Goal: Task Accomplishment & Management: Use online tool/utility

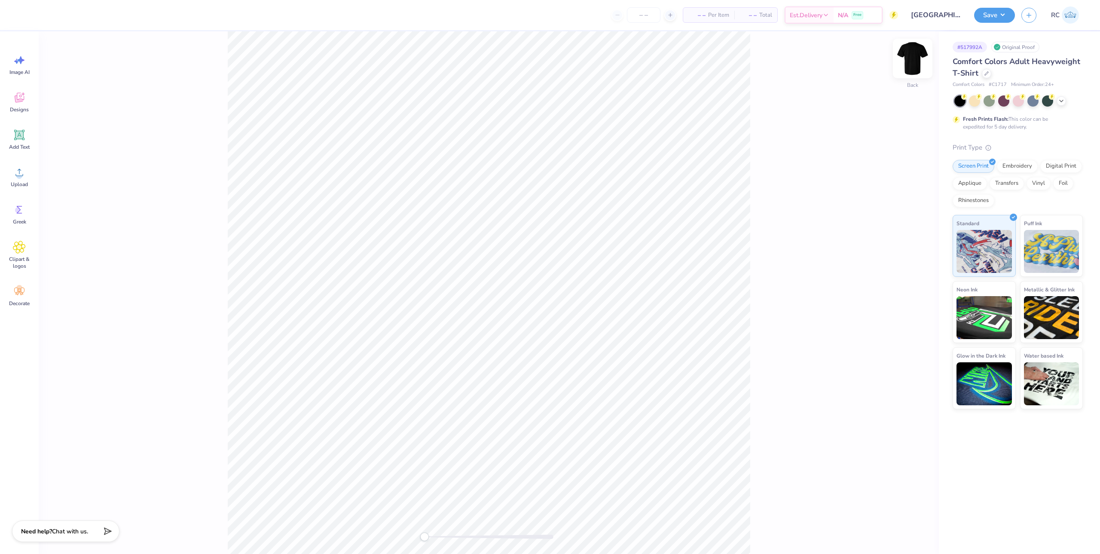
click at [908, 66] on img at bounding box center [912, 58] width 34 height 34
click at [18, 211] on circle at bounding box center [18, 210] width 6 height 6
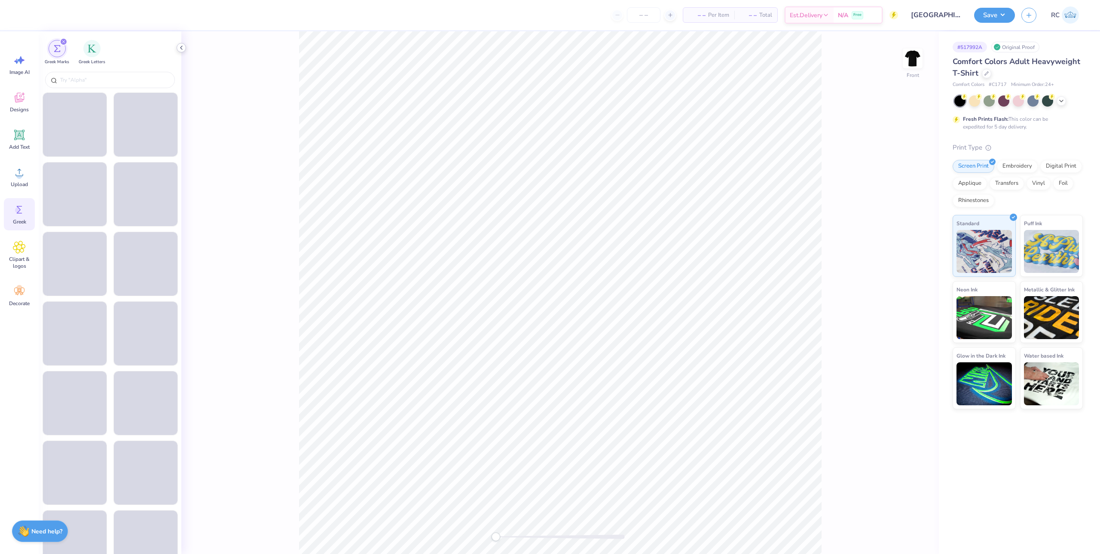
click at [183, 47] on icon at bounding box center [181, 47] width 7 height 7
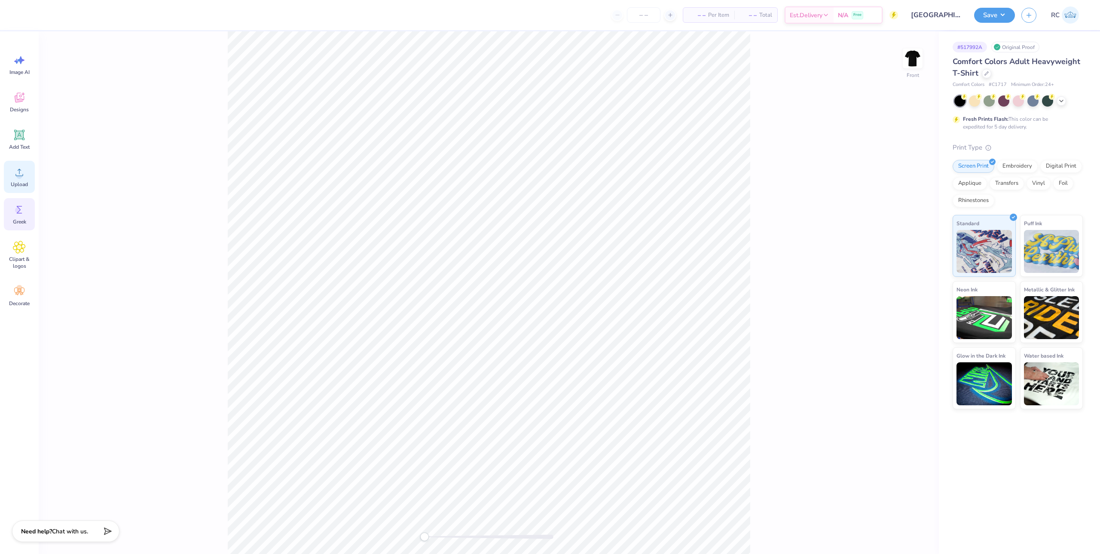
click at [21, 178] on circle at bounding box center [19, 176] width 6 height 6
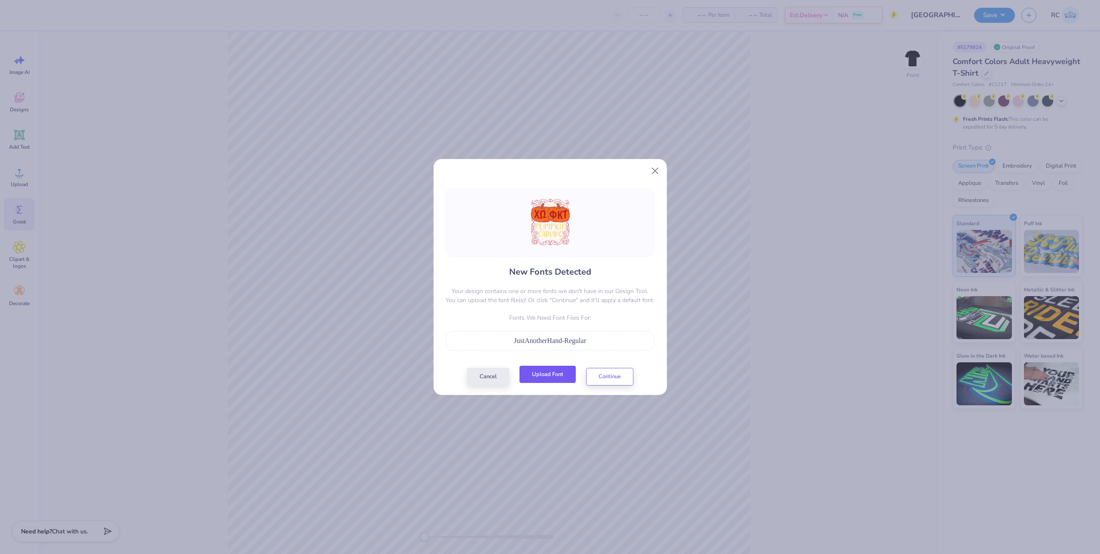
click at [550, 376] on button "Upload Font" at bounding box center [547, 375] width 56 height 18
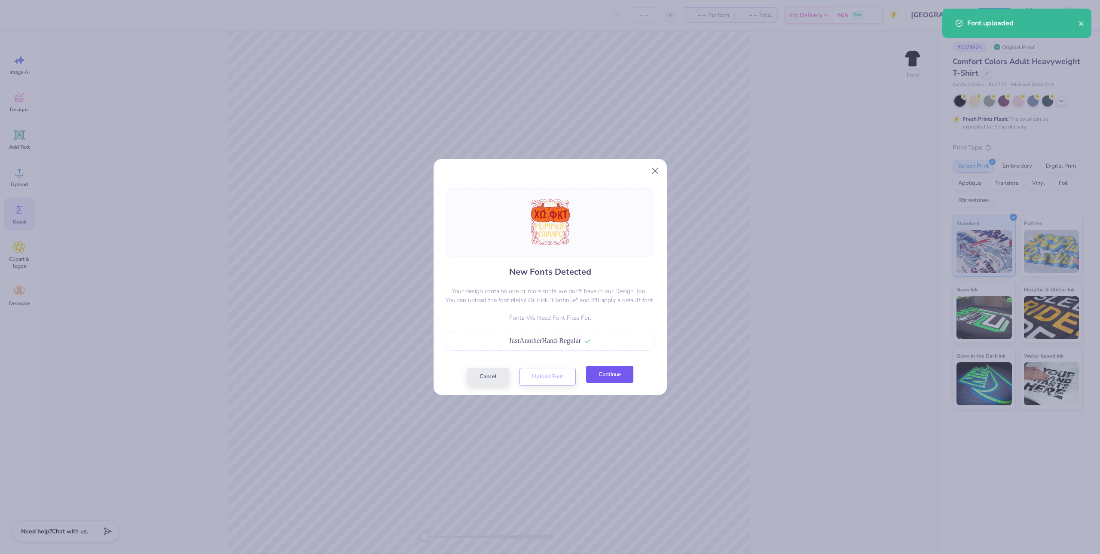
click at [607, 378] on button "Continue" at bounding box center [609, 375] width 47 height 18
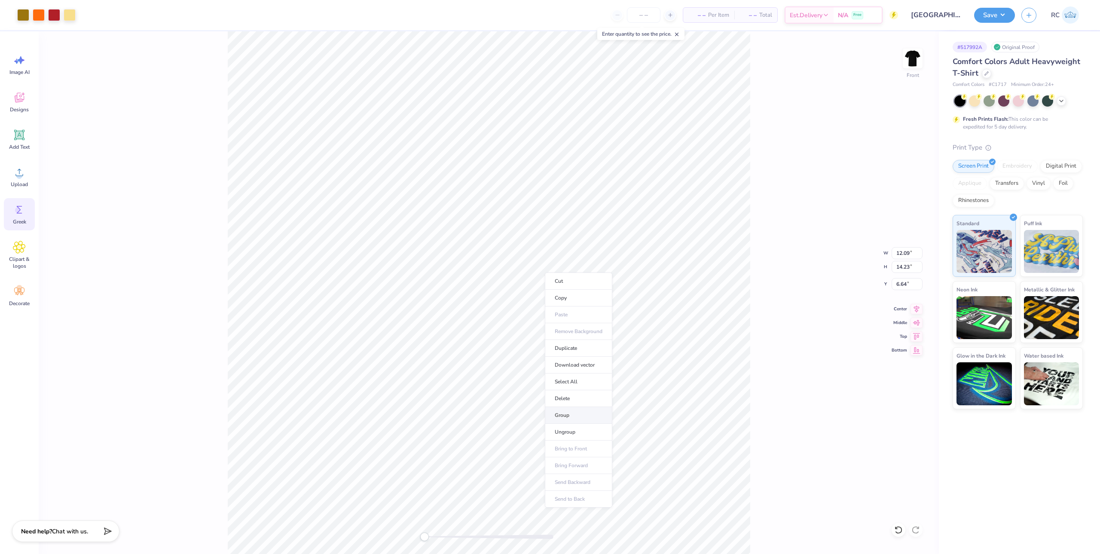
click at [569, 412] on li "Group" at bounding box center [578, 415] width 67 height 17
click at [916, 309] on icon at bounding box center [917, 307] width 6 height 7
click at [902, 257] on input "12.09" at bounding box center [907, 253] width 31 height 12
type input "12.50"
type input "14.71"
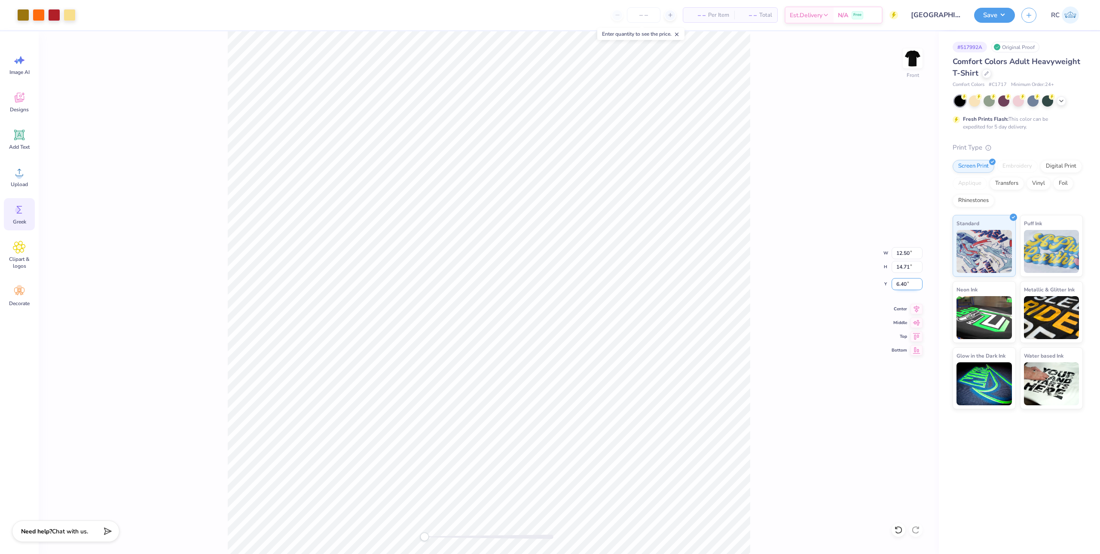
click at [911, 288] on input "6.40" at bounding box center [907, 284] width 31 height 12
type input "3"
click at [918, 67] on img at bounding box center [912, 58] width 34 height 34
click at [18, 174] on circle at bounding box center [19, 176] width 6 height 6
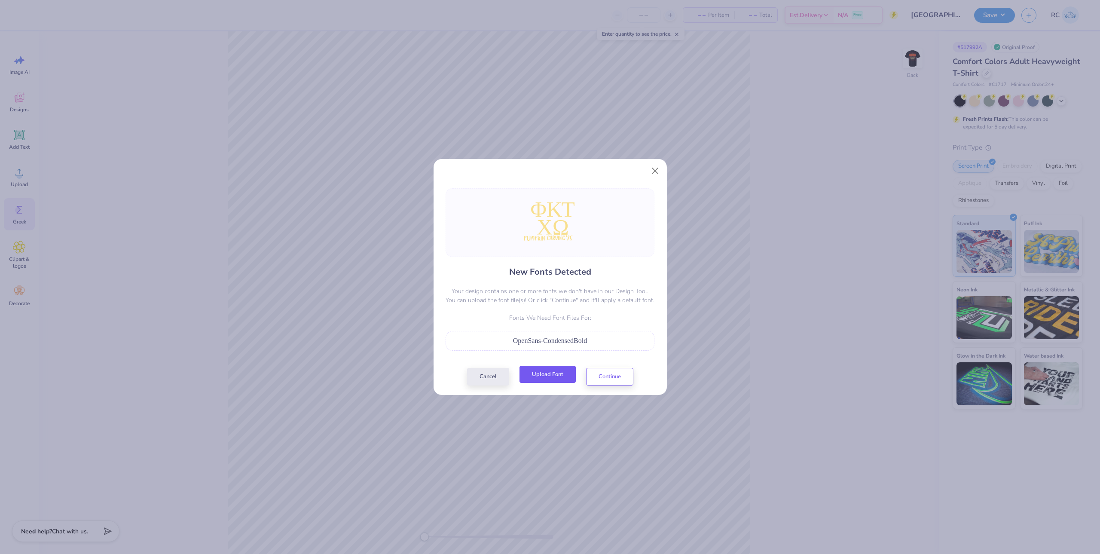
click at [554, 373] on button "Upload Font" at bounding box center [547, 375] width 56 height 18
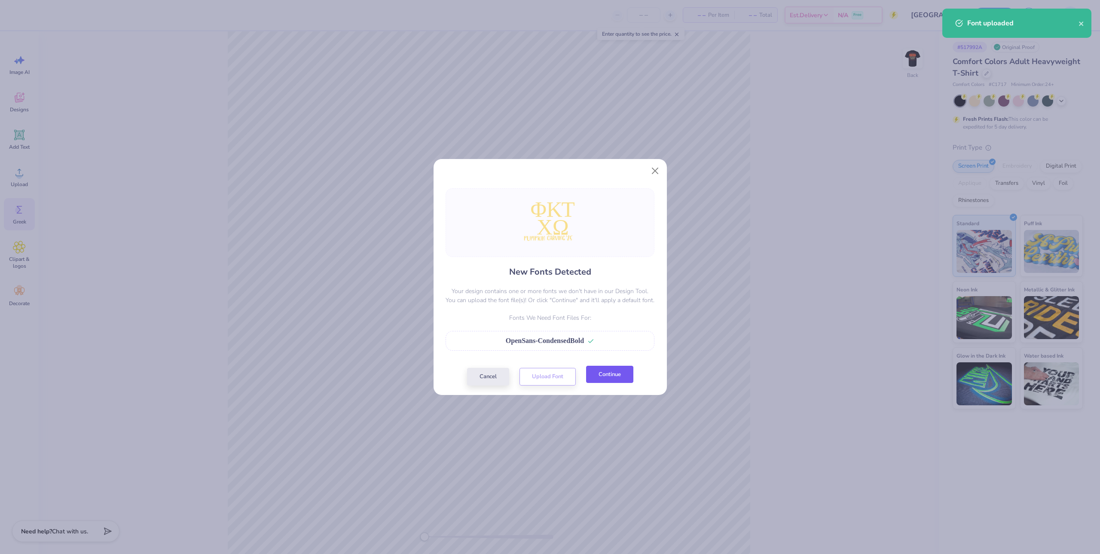
click at [615, 373] on button "Continue" at bounding box center [609, 375] width 47 height 18
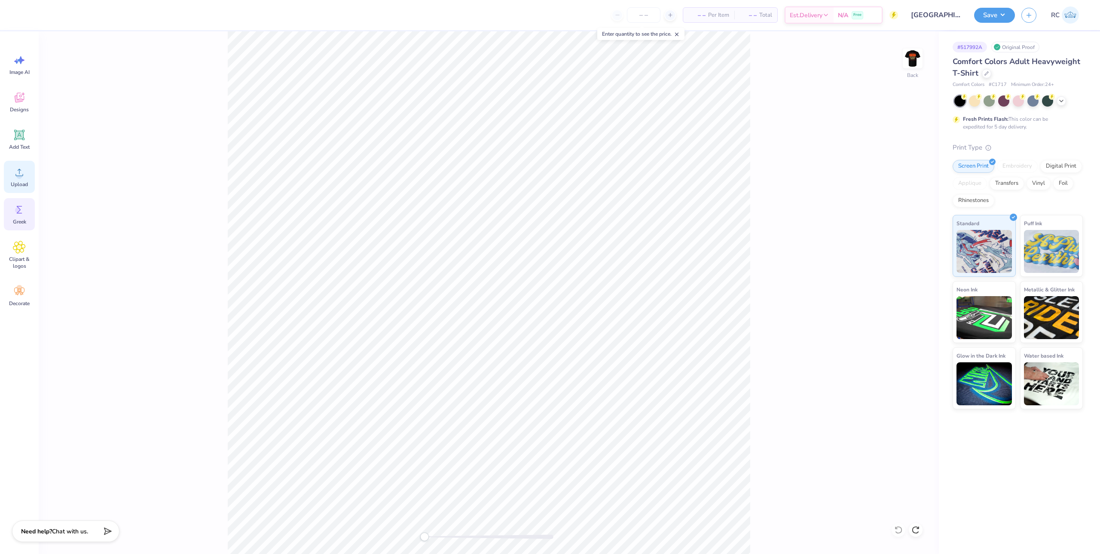
click at [21, 174] on circle at bounding box center [19, 176] width 6 height 6
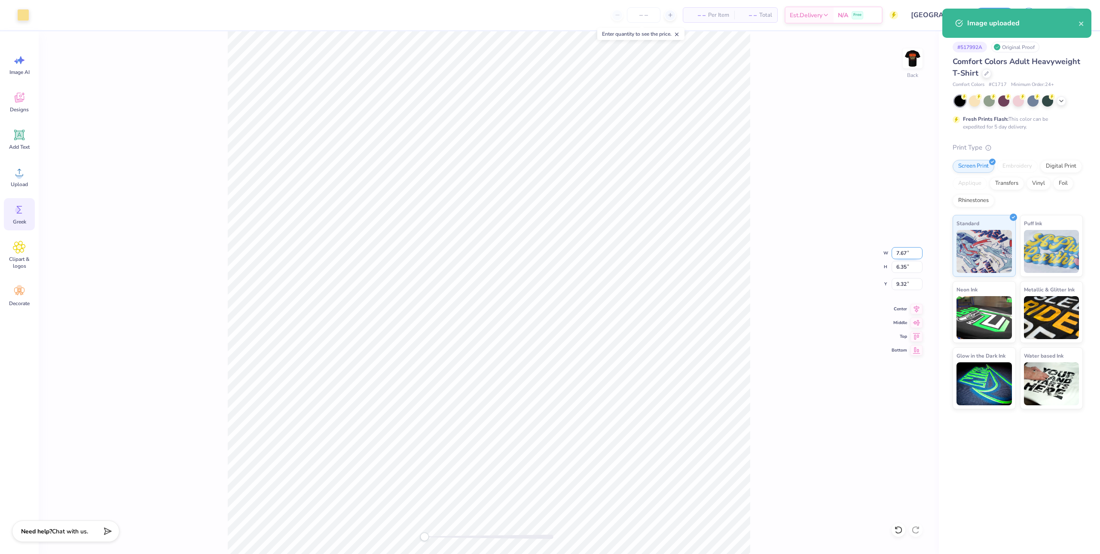
click at [895, 253] on input "7.67" at bounding box center [907, 253] width 31 height 12
type input "3.50"
type input "2.90"
type input "3"
click at [763, 122] on div "Back W 3.50 3.50 " H 2.90 2.90 " Y 3.00 3.00 " Center Middle Top Bottom" at bounding box center [489, 292] width 900 height 522
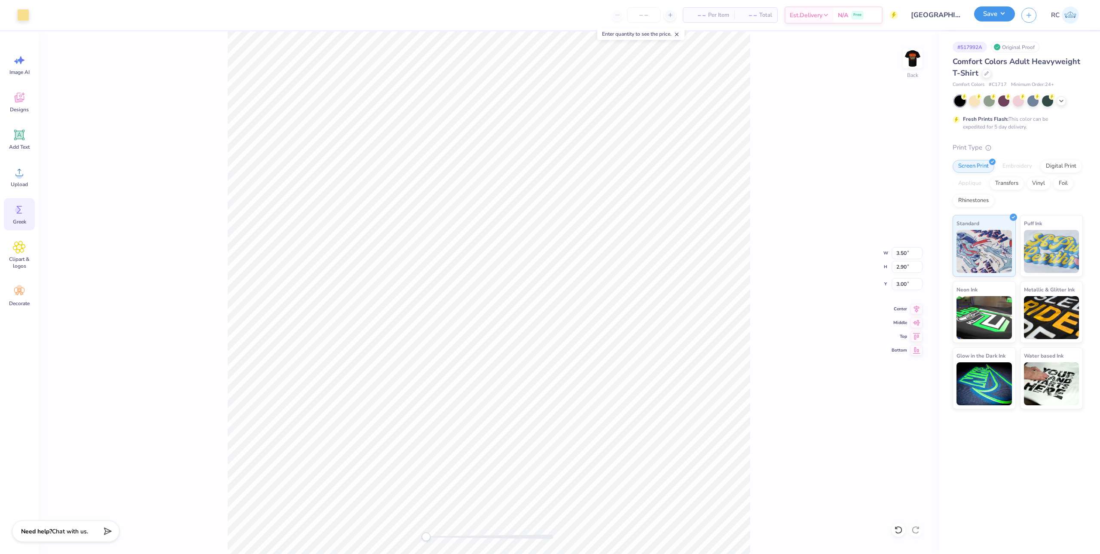
click at [999, 13] on button "Save" at bounding box center [994, 13] width 41 height 15
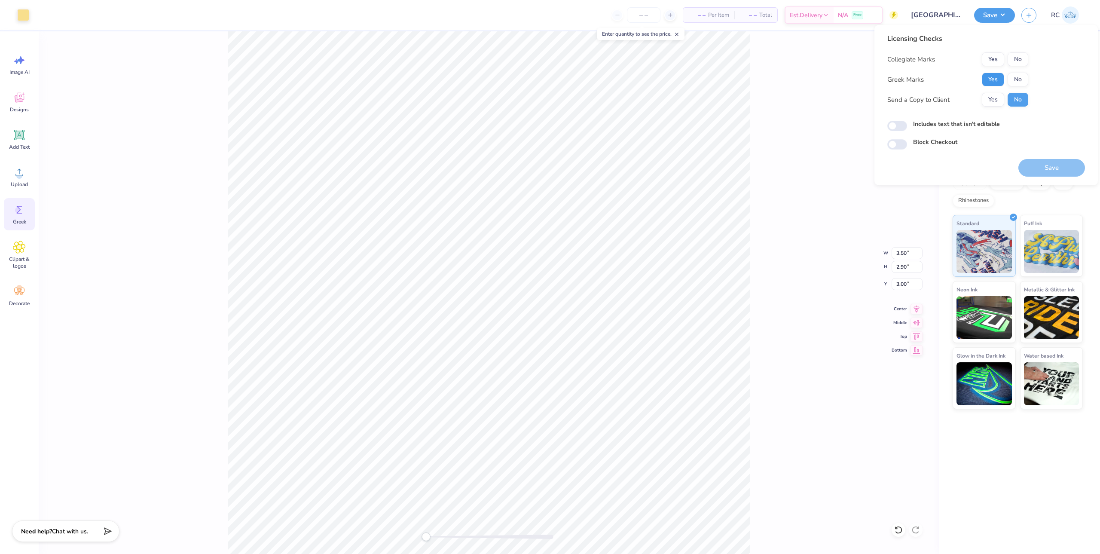
click at [992, 85] on button "Yes" at bounding box center [993, 80] width 22 height 14
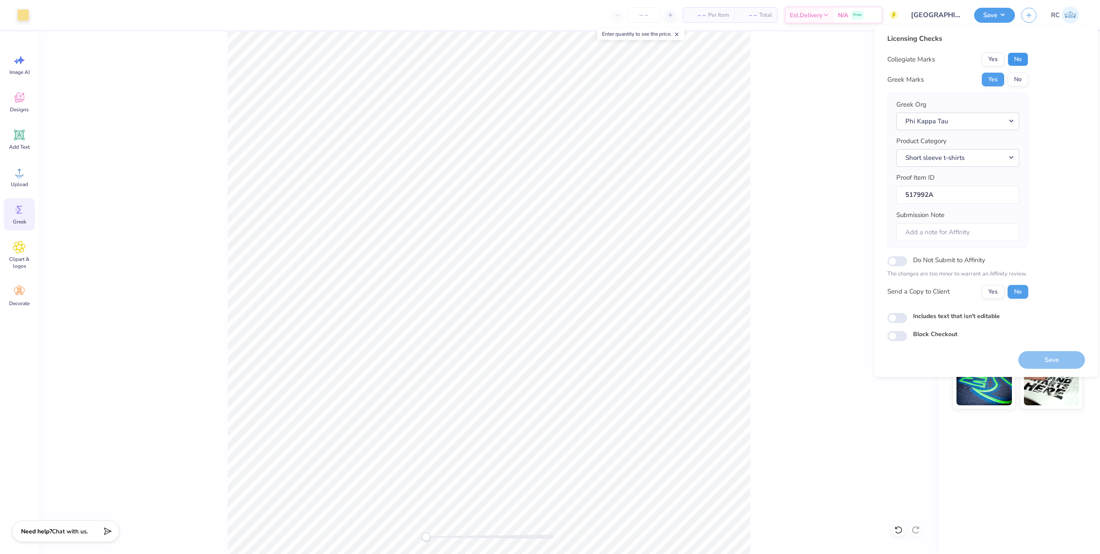
click at [1019, 58] on button "No" at bounding box center [1018, 59] width 21 height 14
click at [996, 296] on button "Yes" at bounding box center [993, 292] width 22 height 14
click at [902, 319] on input "Includes text that isn't editable" at bounding box center [897, 318] width 20 height 10
checkbox input "true"
click at [1048, 358] on button "Save" at bounding box center [1051, 360] width 67 height 18
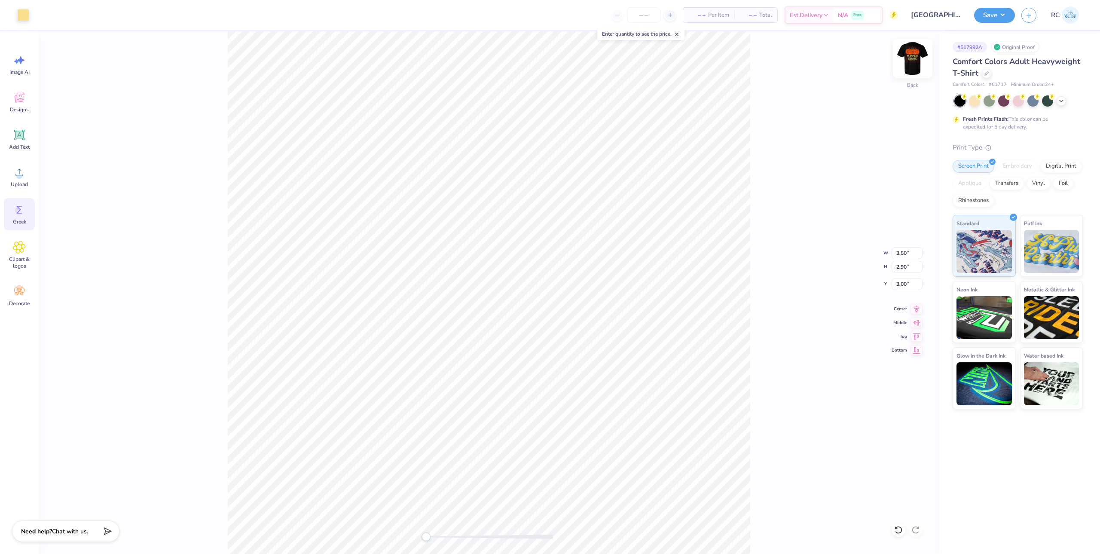
click at [907, 66] on img at bounding box center [912, 58] width 34 height 34
click at [790, 306] on div "Front W 3.56 3.56 " H 2.95 2.95 " Y 5.39 5.39 " Center Middle Top Bottom" at bounding box center [489, 292] width 900 height 522
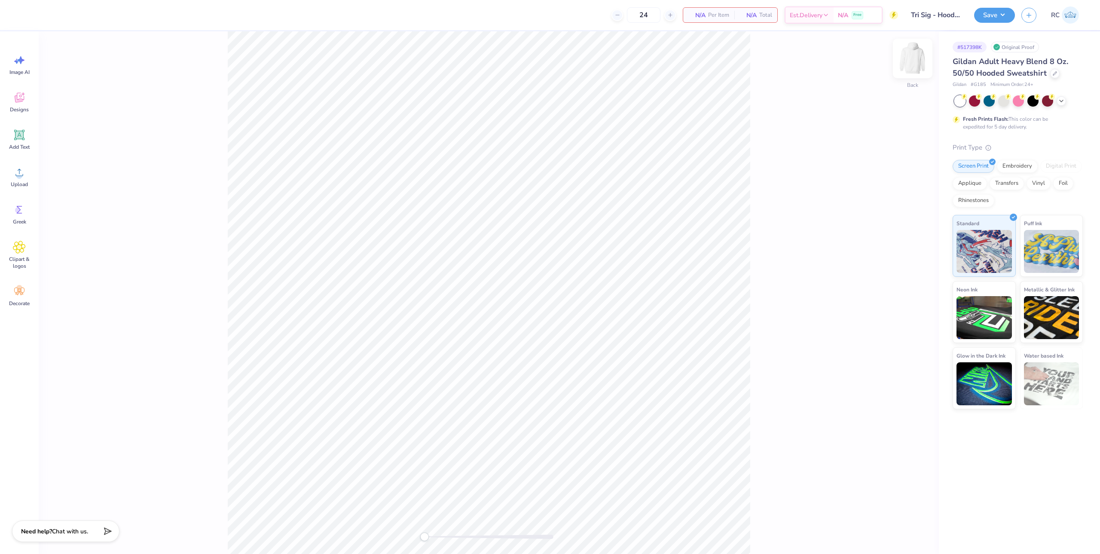
click at [918, 66] on img at bounding box center [912, 58] width 34 height 34
click at [23, 177] on icon at bounding box center [19, 172] width 13 height 13
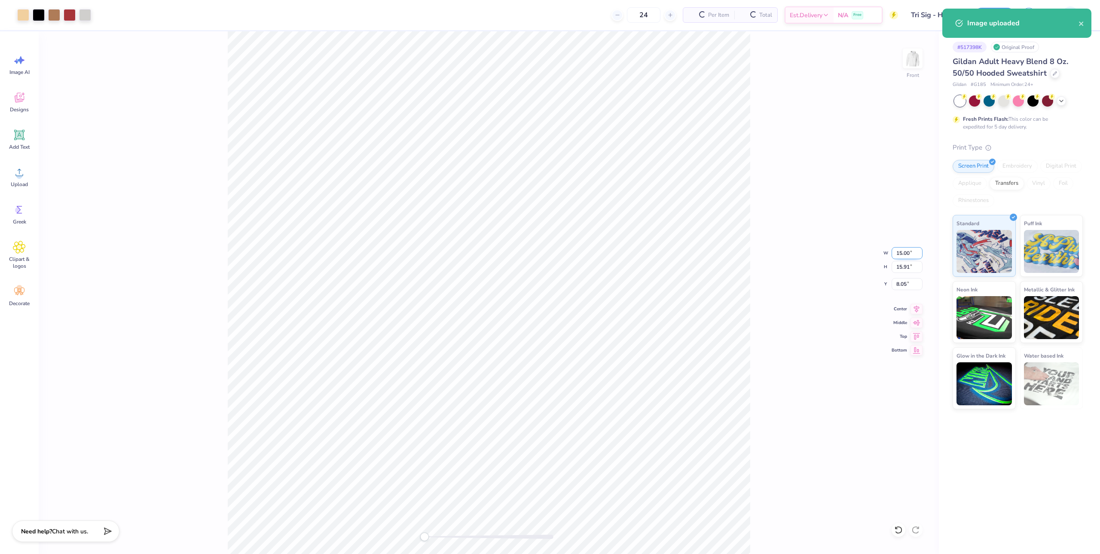
click at [910, 252] on input "15.00" at bounding box center [907, 253] width 31 height 12
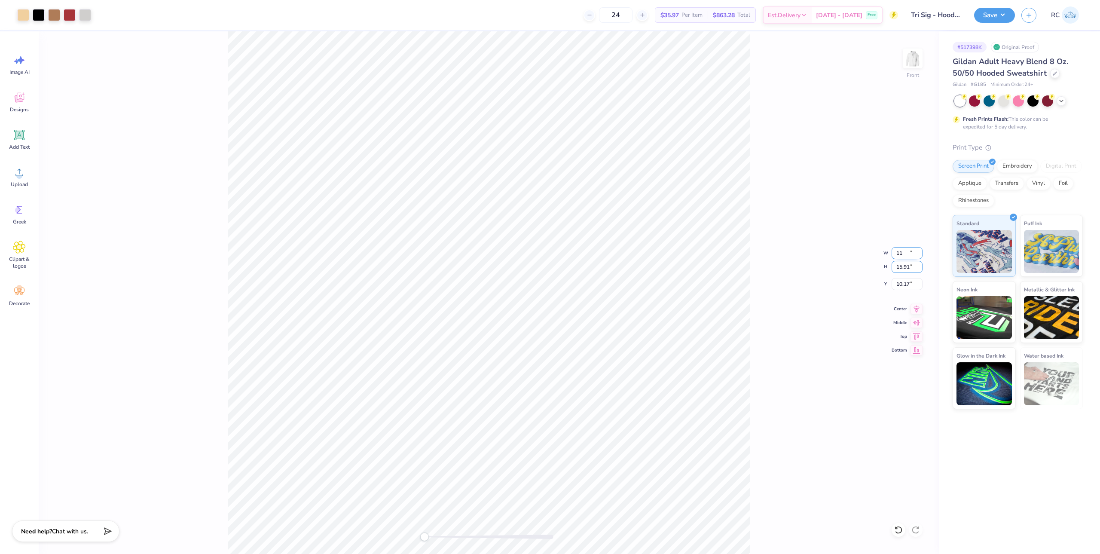
type input "11.00"
type input "11.67"
type input "3"
click at [752, 264] on div "Front W 11.00 11.00 " H 11.67 11.67 " Y 3 3 " Center Middle Top Bottom" at bounding box center [489, 292] width 900 height 522
click at [913, 67] on img at bounding box center [912, 58] width 34 height 34
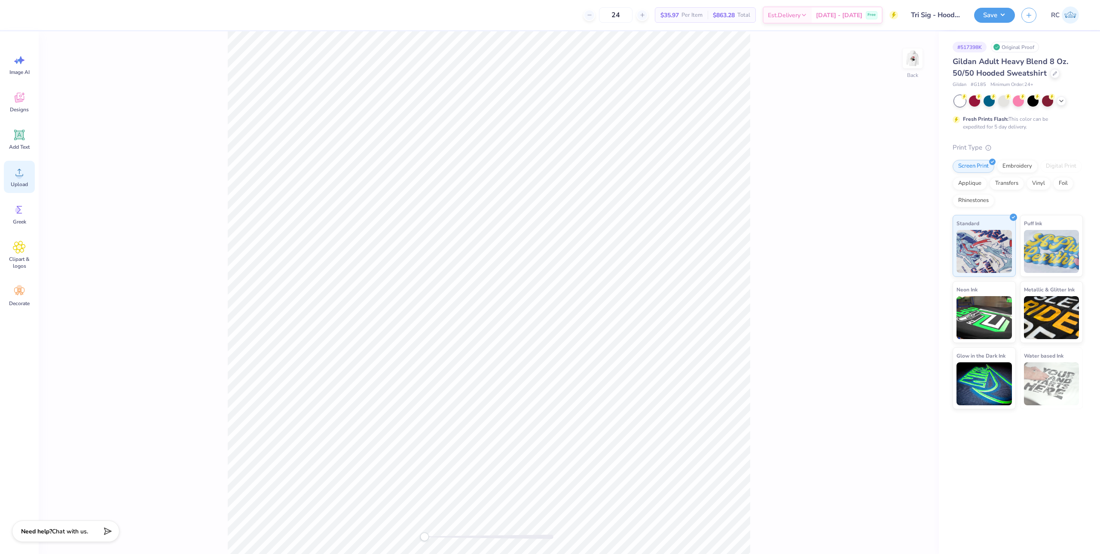
click at [13, 177] on icon at bounding box center [19, 172] width 13 height 13
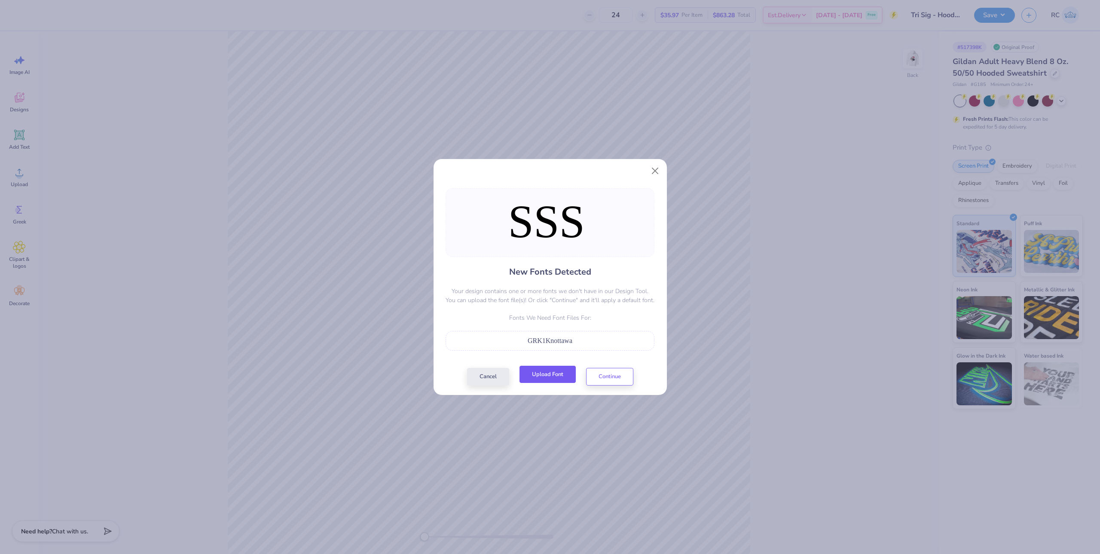
click at [562, 374] on button "Upload Font" at bounding box center [547, 375] width 56 height 18
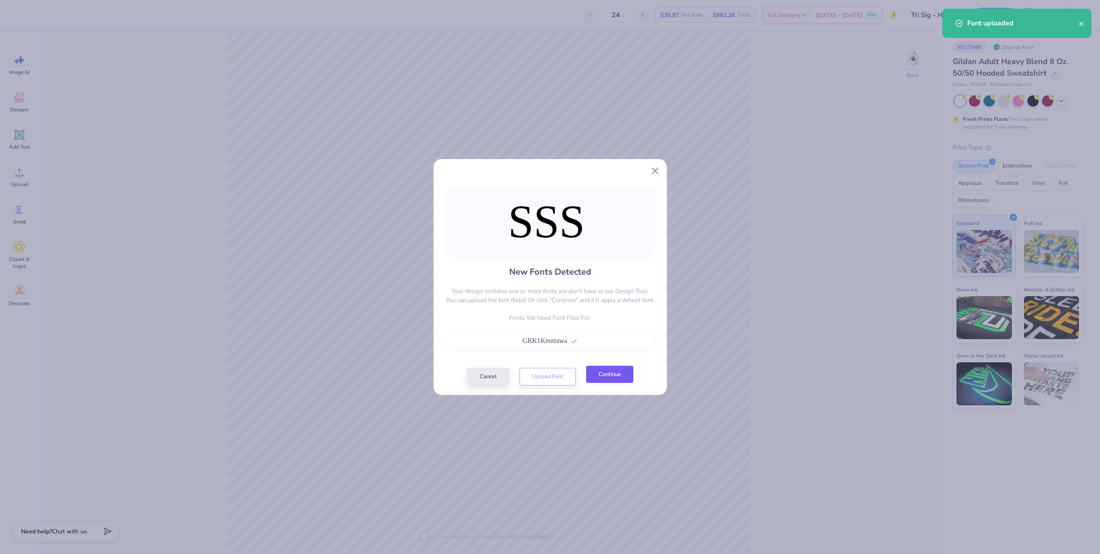
click at [615, 377] on button "Continue" at bounding box center [609, 375] width 47 height 18
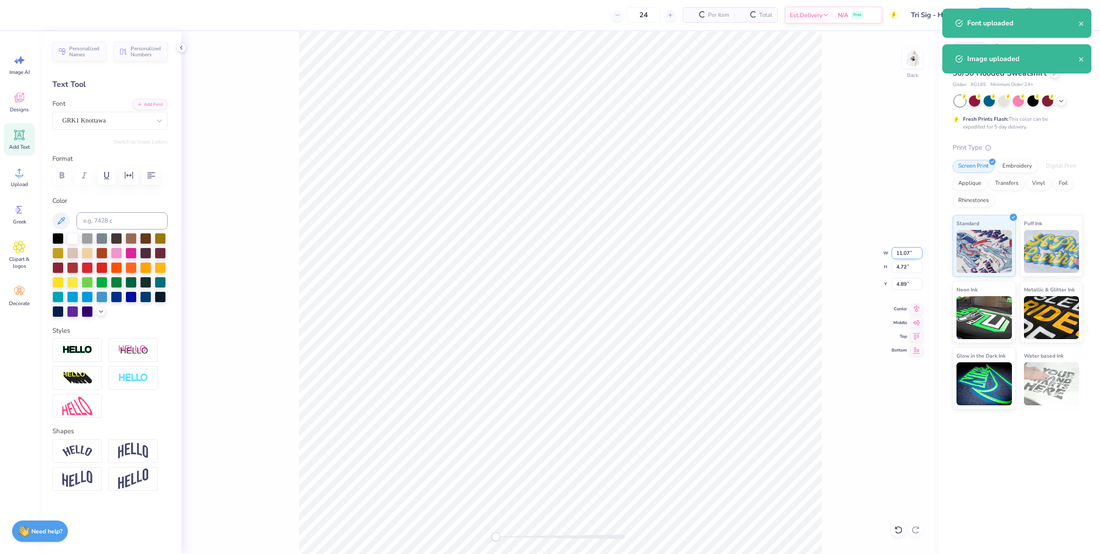
click at [908, 253] on input "11.07" at bounding box center [907, 253] width 31 height 12
type input "3.50"
type input "1.49"
type input "6.50"
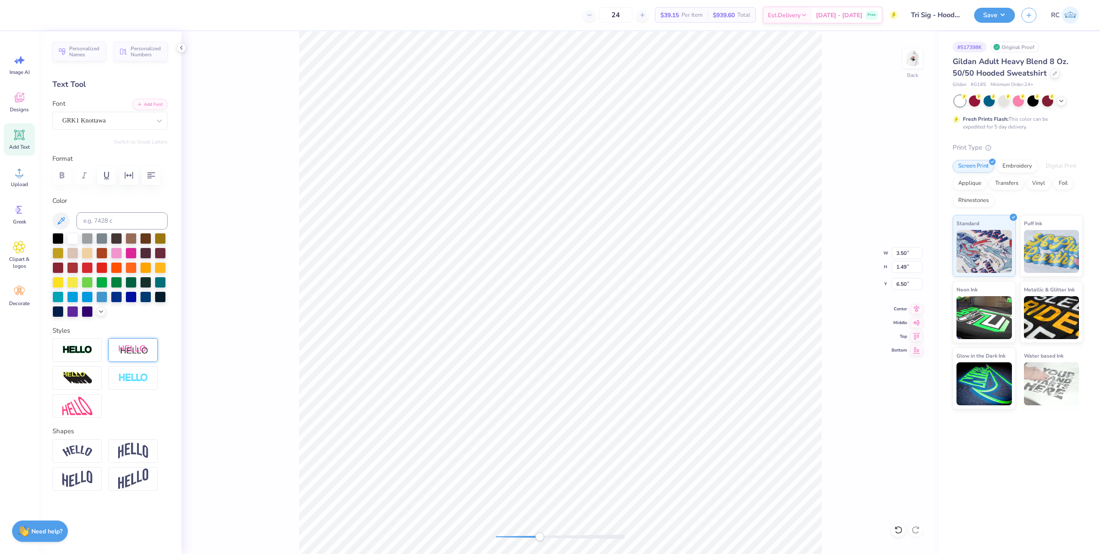
click at [134, 351] on img at bounding box center [133, 350] width 30 height 11
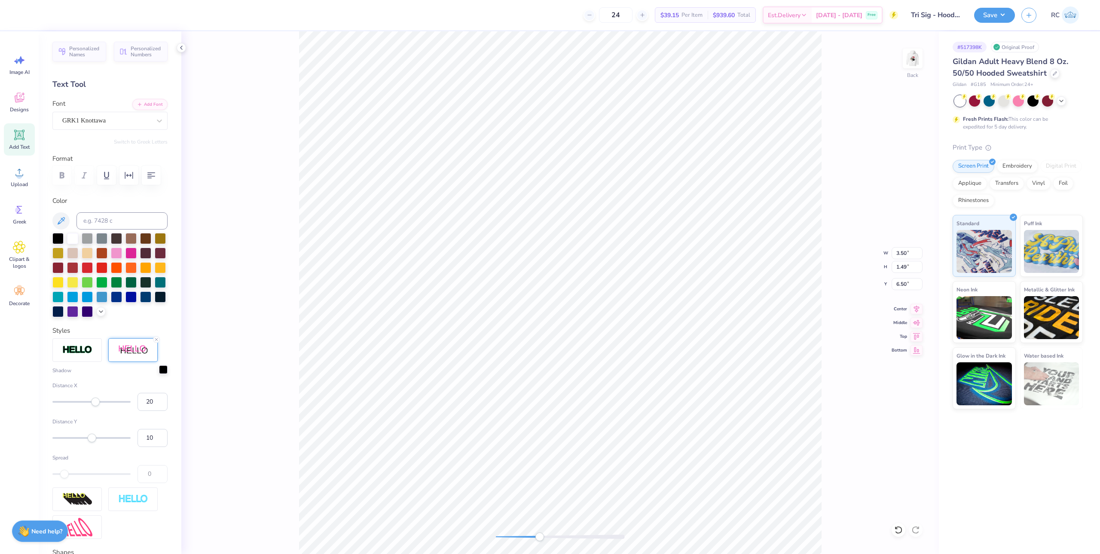
click at [159, 374] on div at bounding box center [163, 369] width 9 height 9
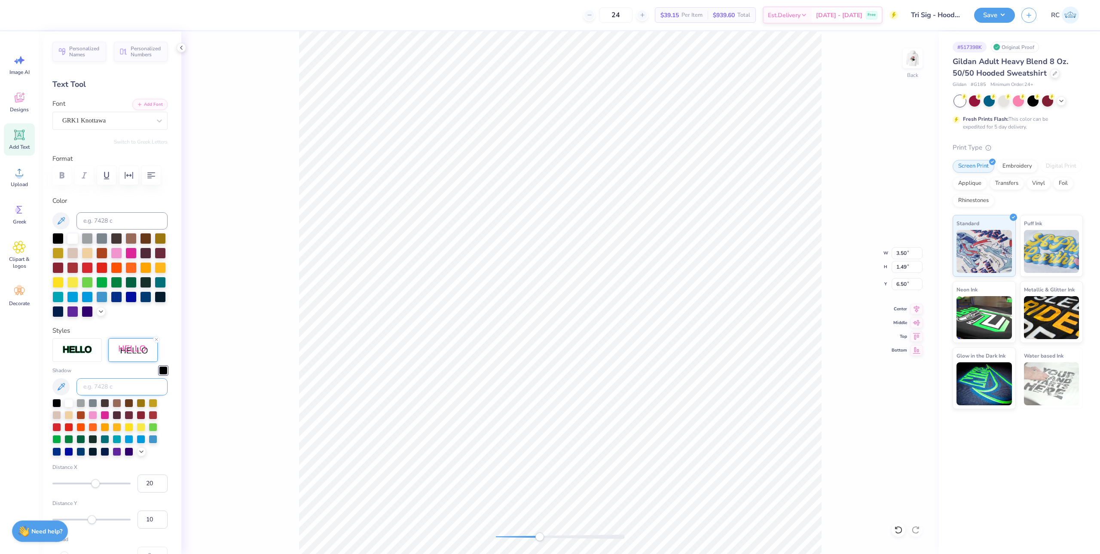
click at [116, 395] on input at bounding box center [121, 386] width 91 height 17
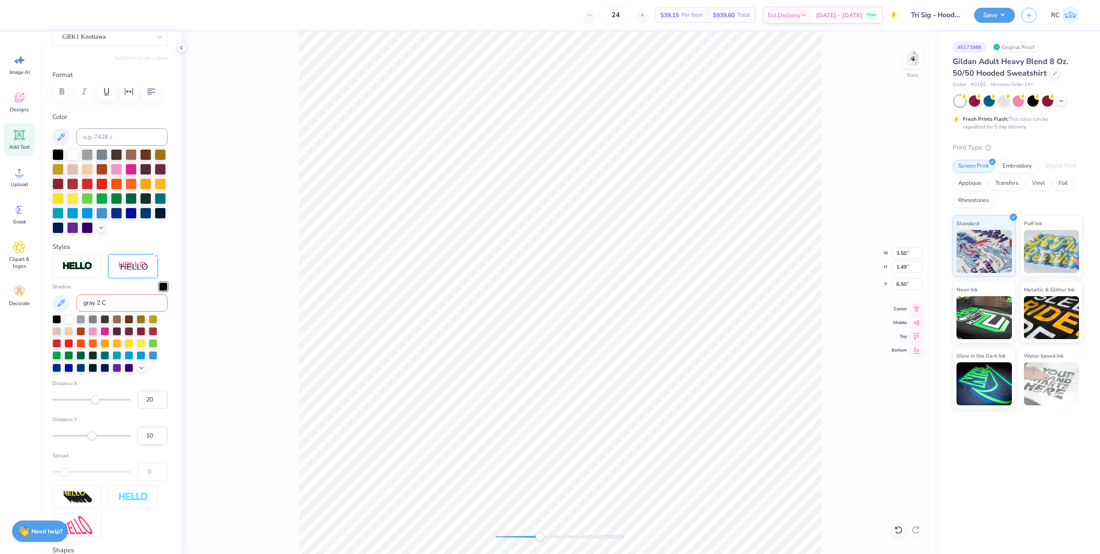
scroll to position [86, 0]
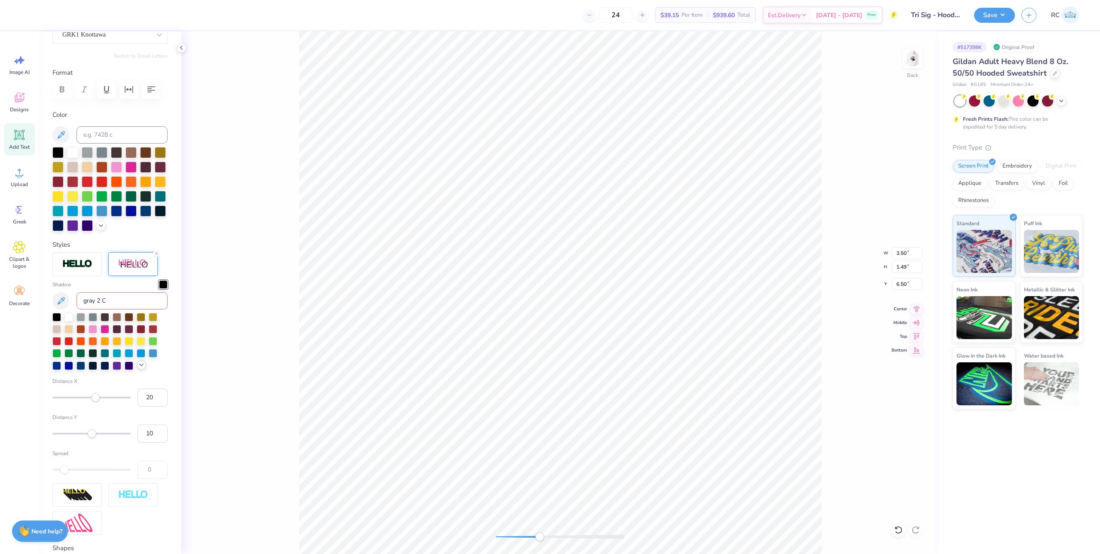
type input "gray 2 C"
click at [141, 370] on div at bounding box center [141, 364] width 9 height 9
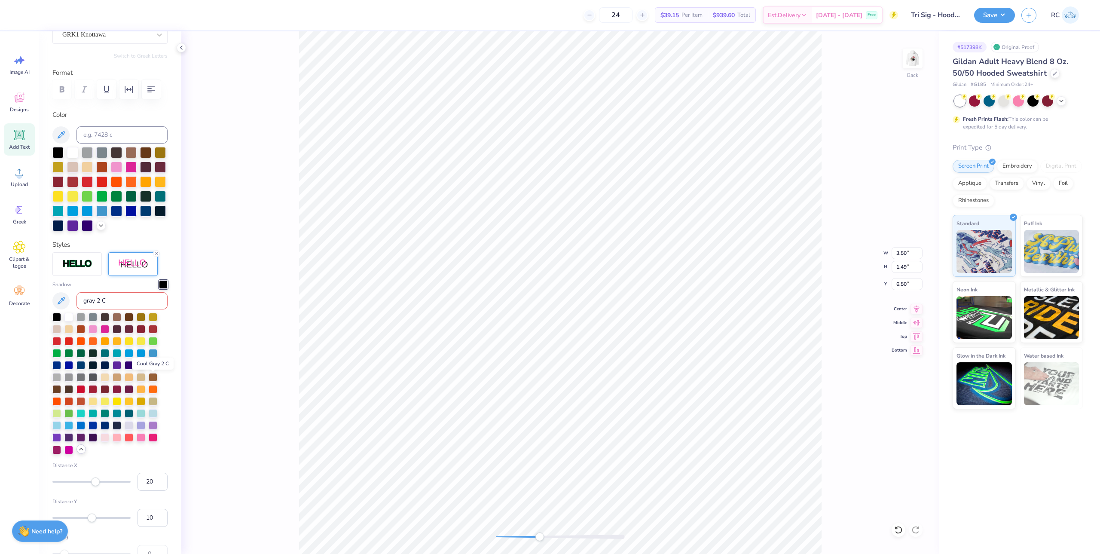
click at [151, 369] on div at bounding box center [153, 364] width 9 height 9
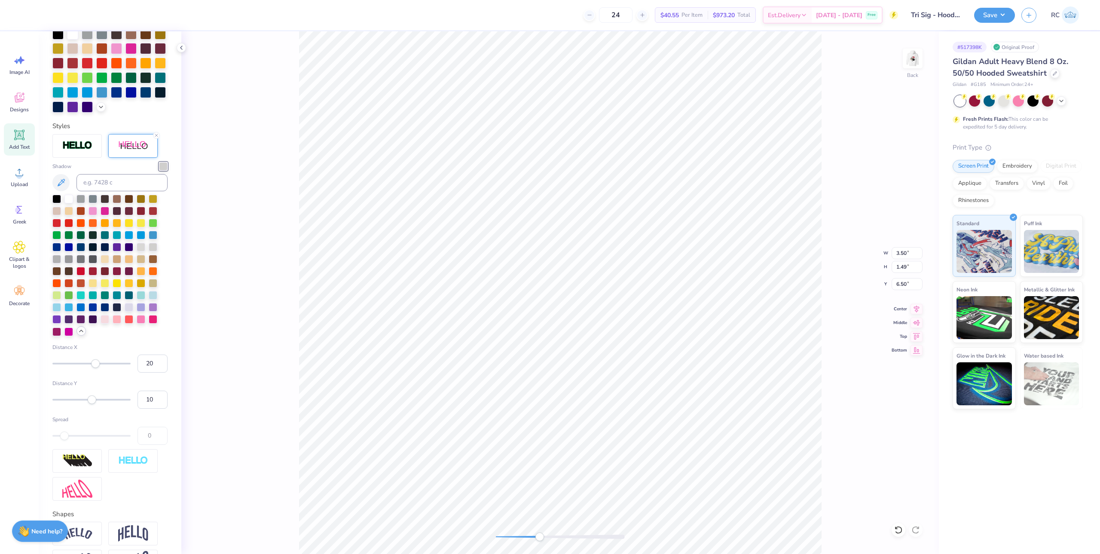
scroll to position [258, 0]
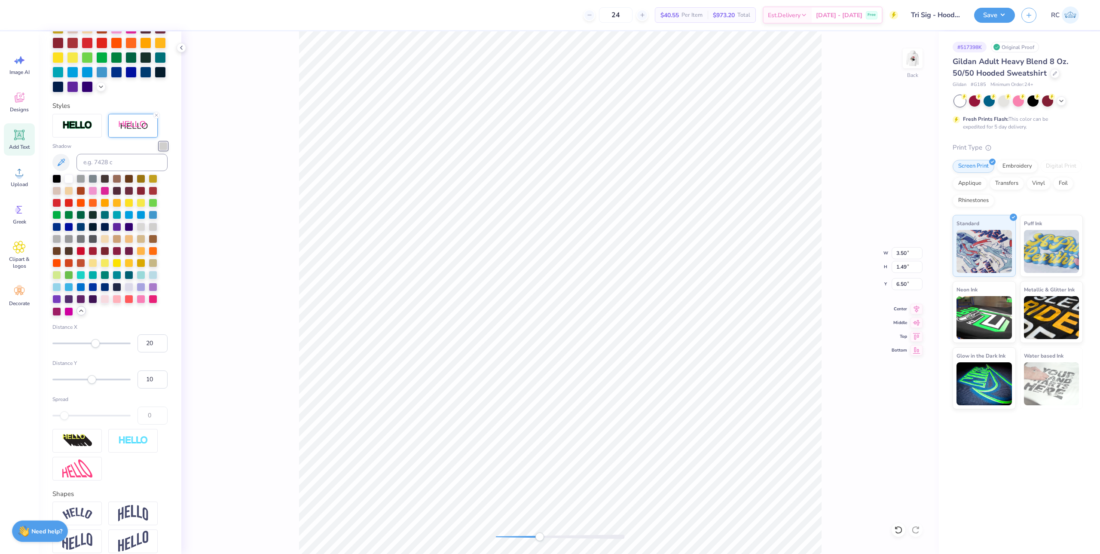
drag, startPoint x: 157, startPoint y: 357, endPoint x: 129, endPoint y: 359, distance: 28.0
click at [130, 352] on div "Distance X 20" at bounding box center [109, 337] width 115 height 29
type input "5"
click at [151, 388] on input "9" at bounding box center [152, 379] width 30 height 18
drag, startPoint x: 146, startPoint y: 394, endPoint x: 134, endPoint y: 393, distance: 12.1
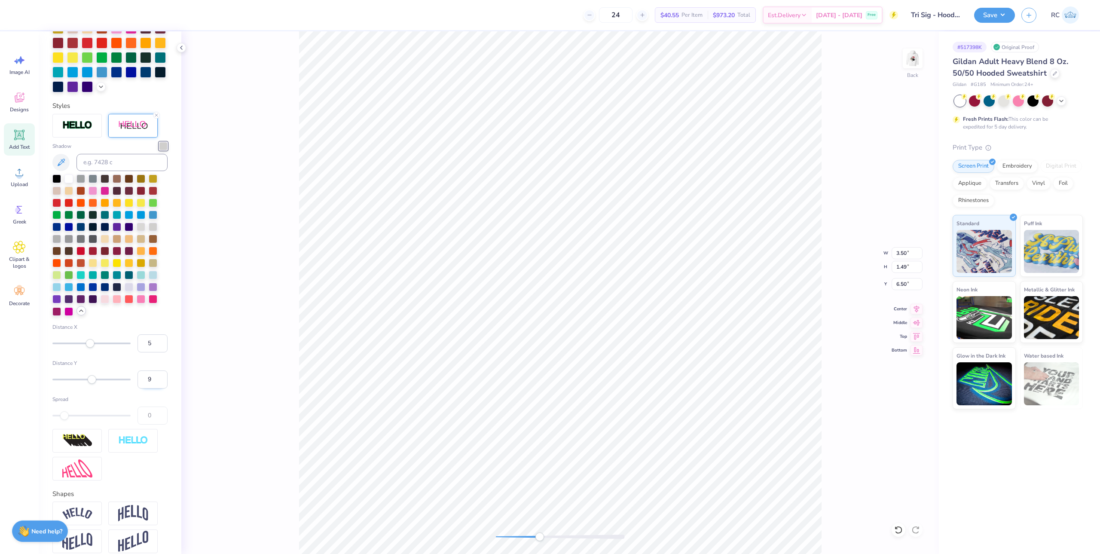
click at [137, 388] on input "9" at bounding box center [152, 379] width 30 height 18
type input "5"
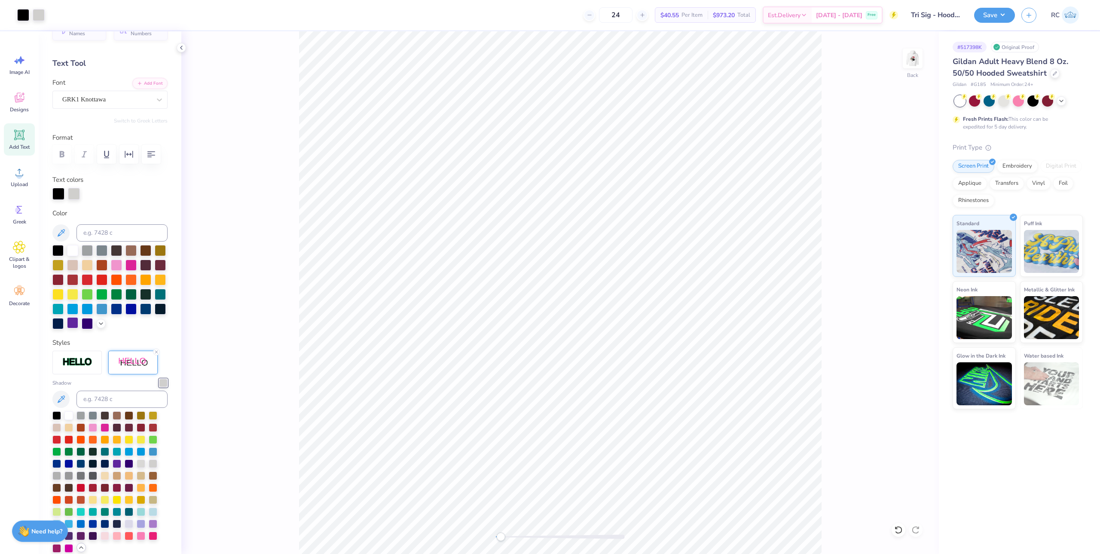
scroll to position [0, 0]
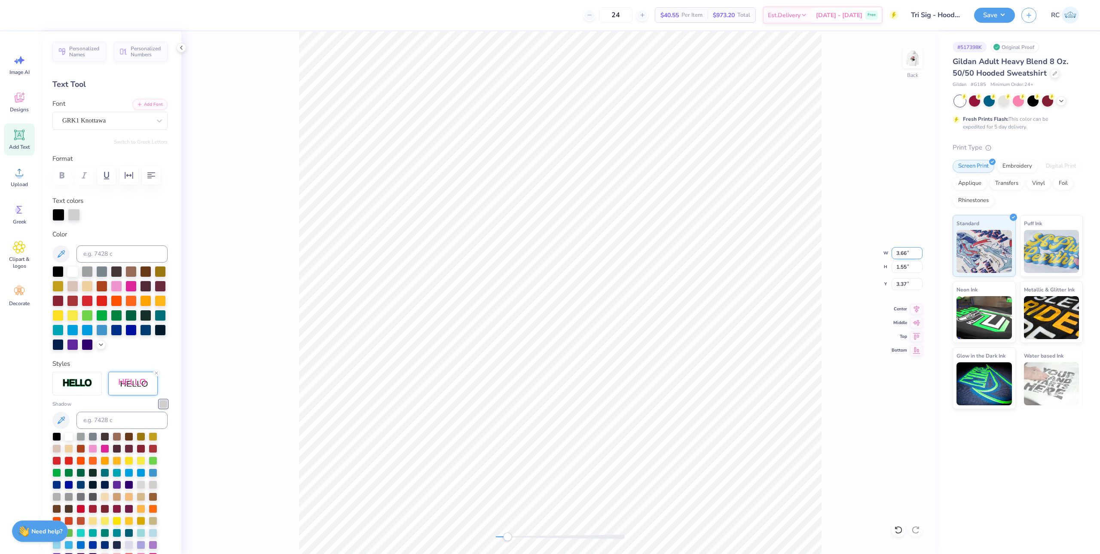
click at [910, 251] on input "3.66" at bounding box center [907, 253] width 31 height 12
click at [906, 252] on input "3.66" at bounding box center [907, 253] width 31 height 12
type input "3.50"
type input "1.48"
click at [904, 284] on input "3.41" at bounding box center [907, 284] width 31 height 12
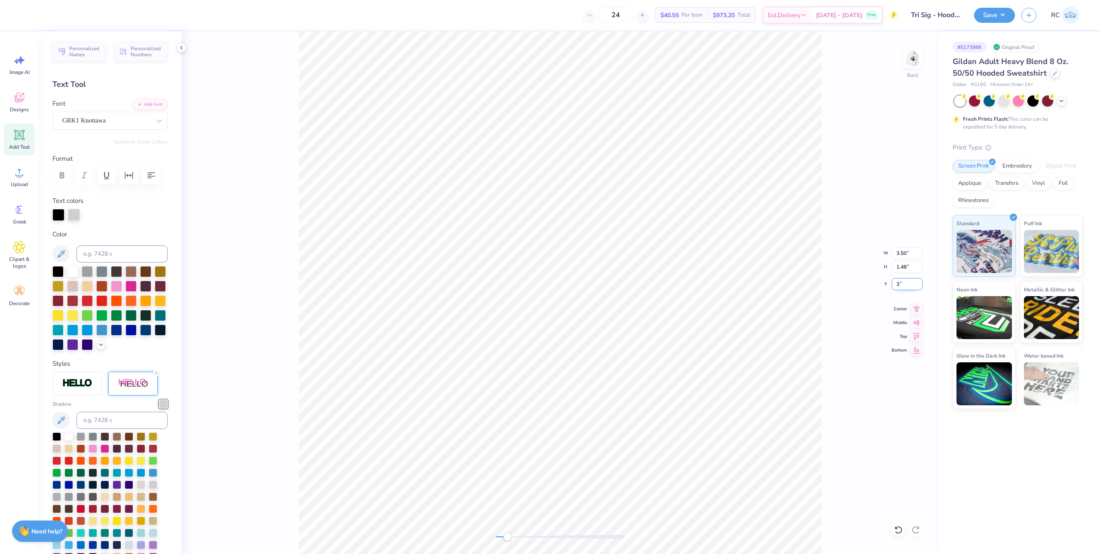
type input "3"
click at [986, 19] on button "Save" at bounding box center [994, 13] width 41 height 15
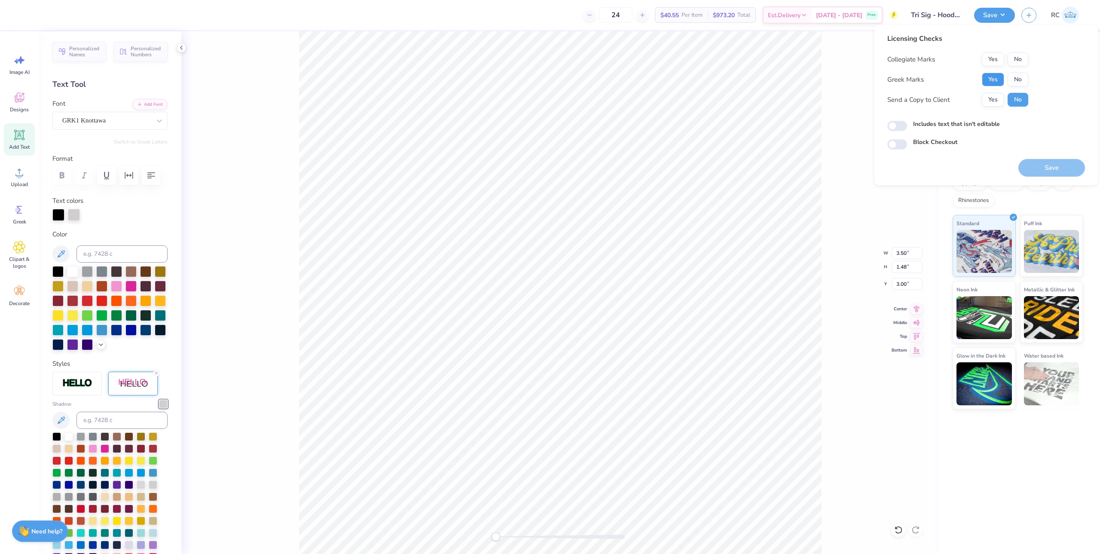
click at [991, 81] on button "Yes" at bounding box center [993, 80] width 22 height 14
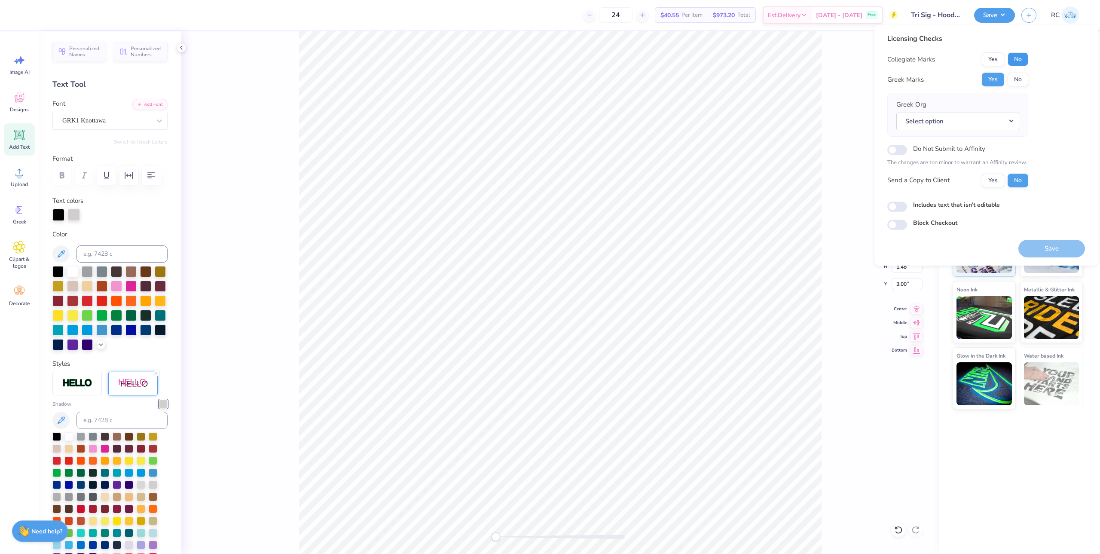
click at [1020, 58] on button "No" at bounding box center [1018, 59] width 21 height 14
click at [999, 180] on button "Yes" at bounding box center [993, 181] width 22 height 14
click at [972, 118] on button "Select option" at bounding box center [957, 122] width 123 height 18
click at [949, 141] on link "Sigma Sigma Sigma" at bounding box center [958, 137] width 116 height 14
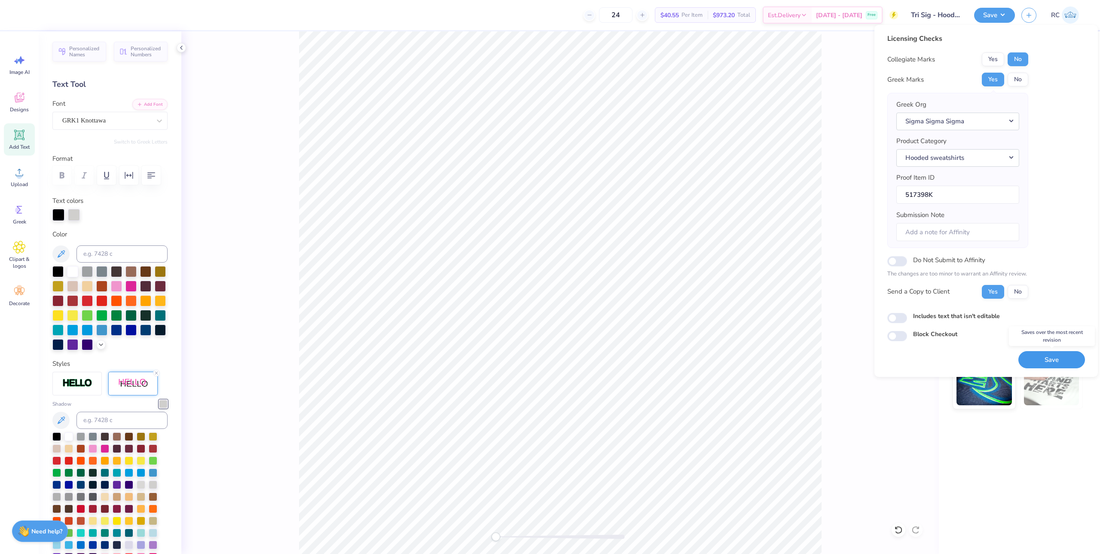
click at [1049, 364] on button "Save" at bounding box center [1051, 360] width 67 height 18
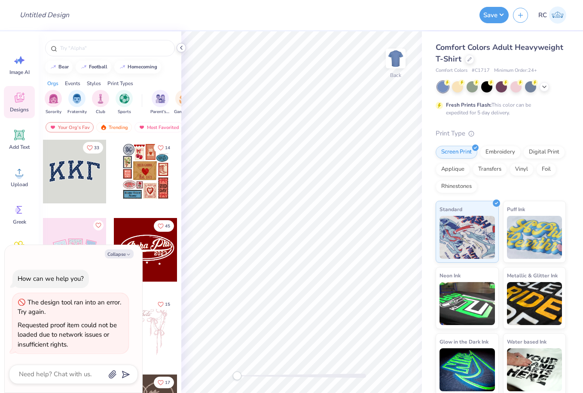
click at [182, 48] on icon at bounding box center [181, 47] width 7 height 7
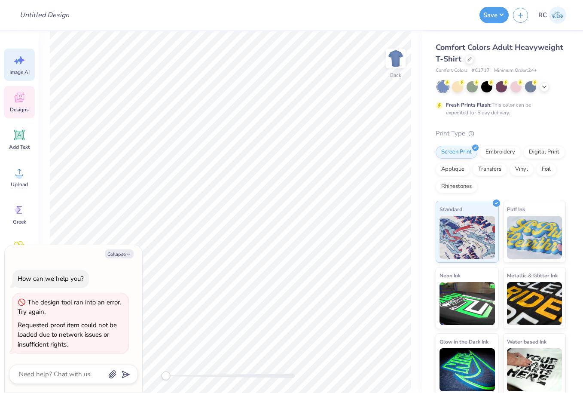
type textarea "x"
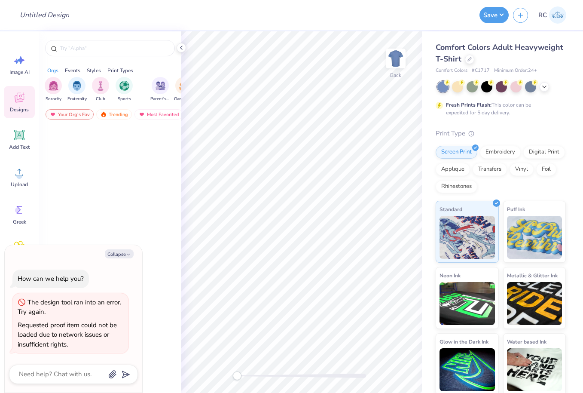
type textarea "x"
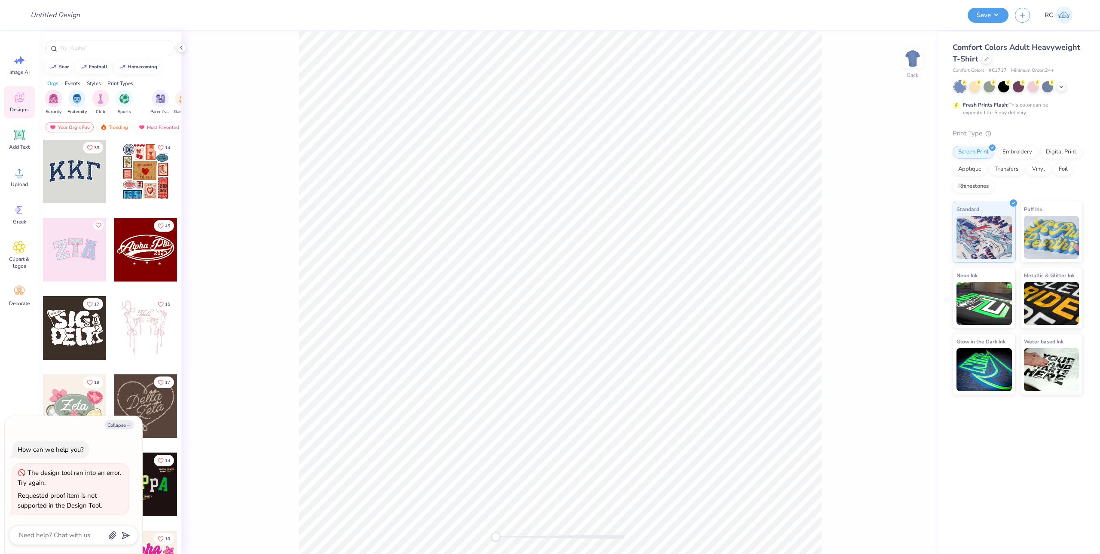
type textarea "x"
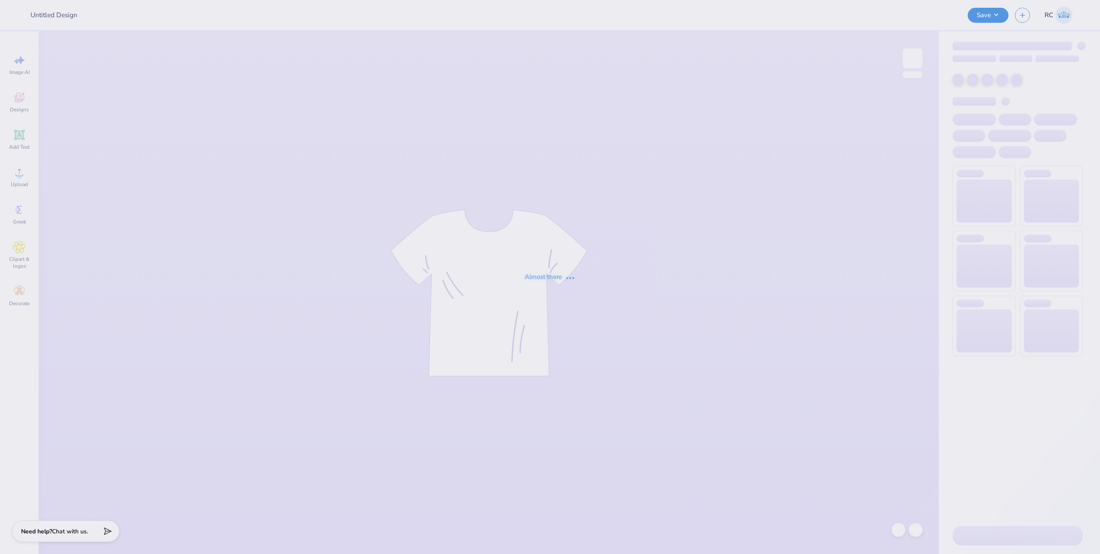
type input "Mock rock baby tee 2025"
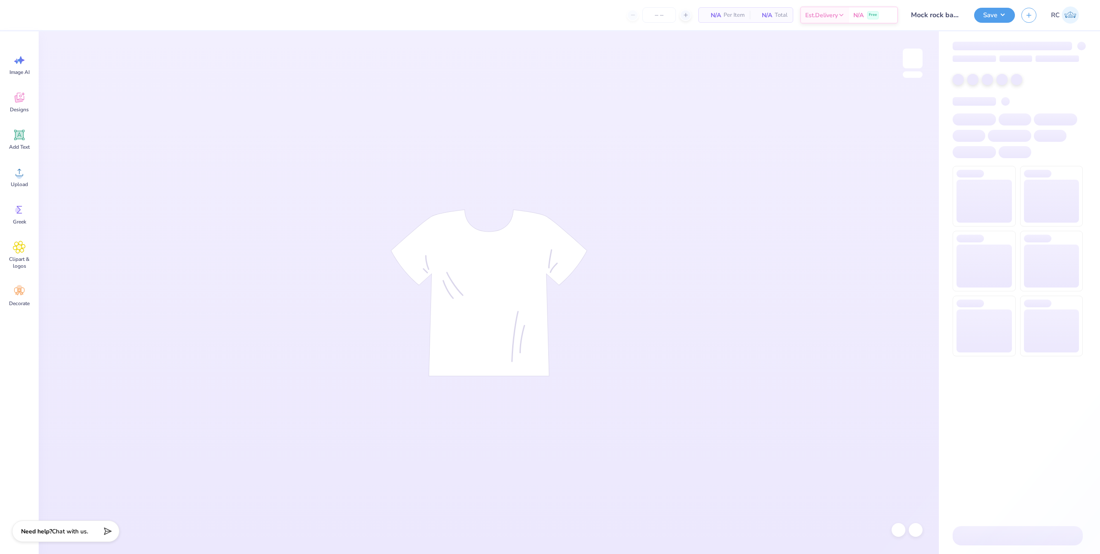
type input "100"
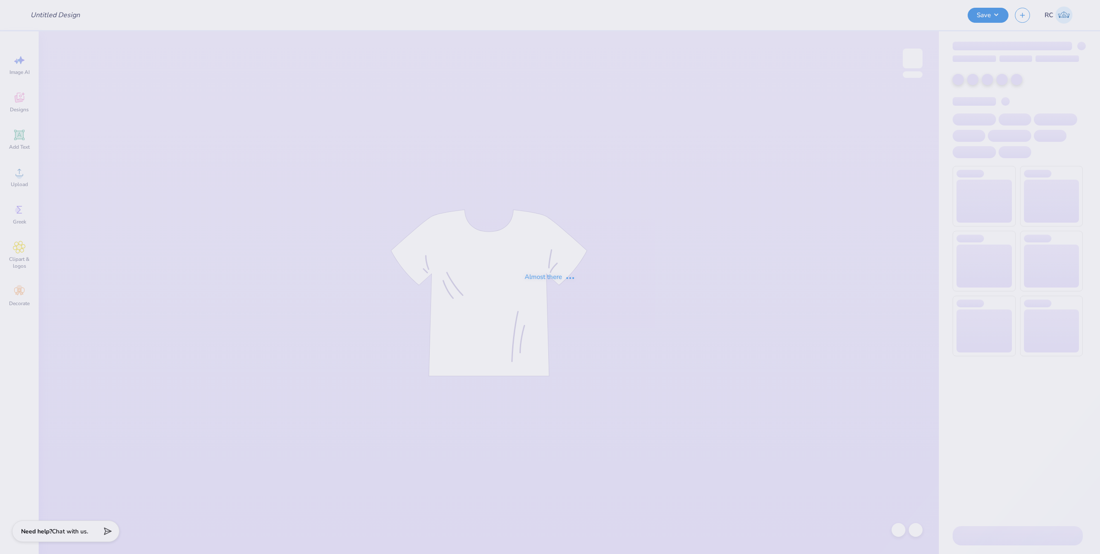
type input "GBD Performance Shirt"
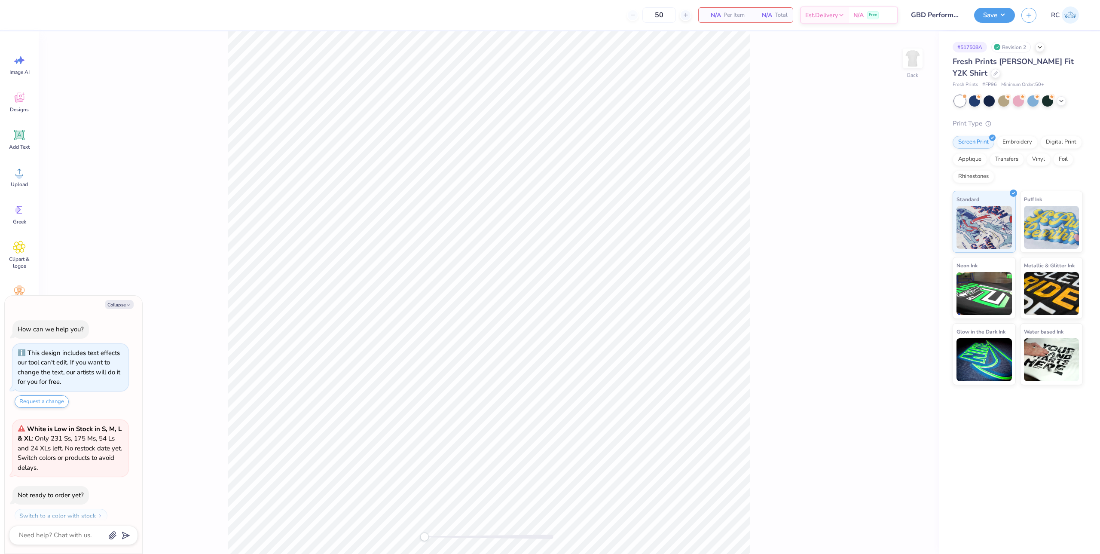
scroll to position [24, 0]
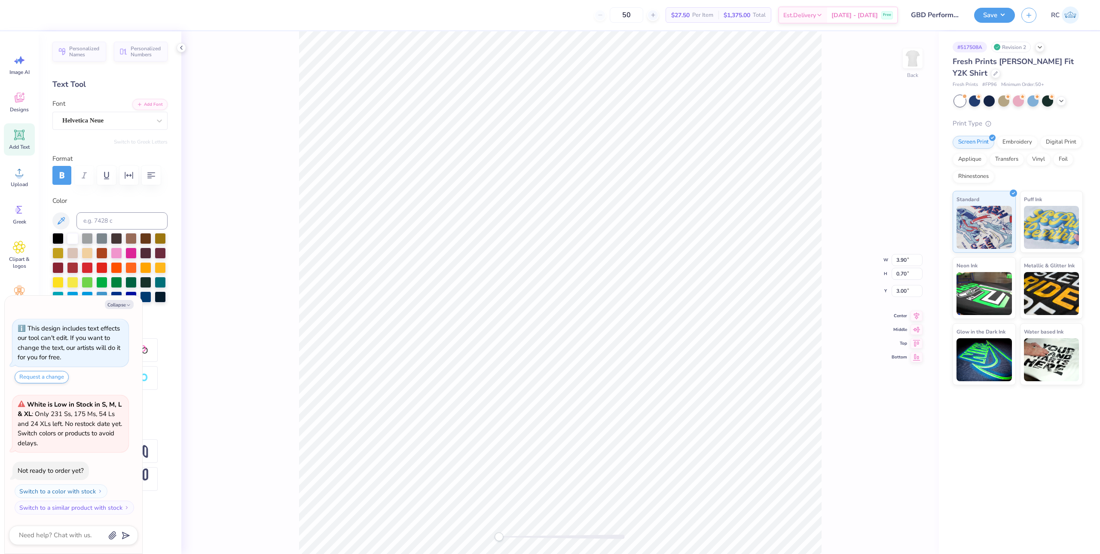
type textarea "x"
type input "2.99"
type input "3.90"
type textarea "x"
type input "6.50"
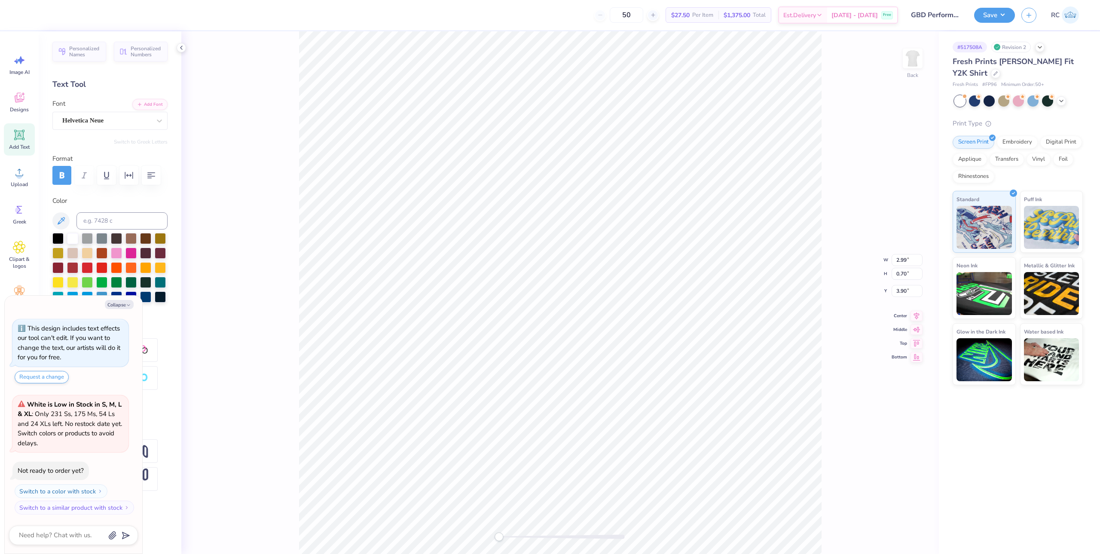
type input "1.25"
type input "5.03"
type textarea "x"
type input "2.54"
type input "0.70"
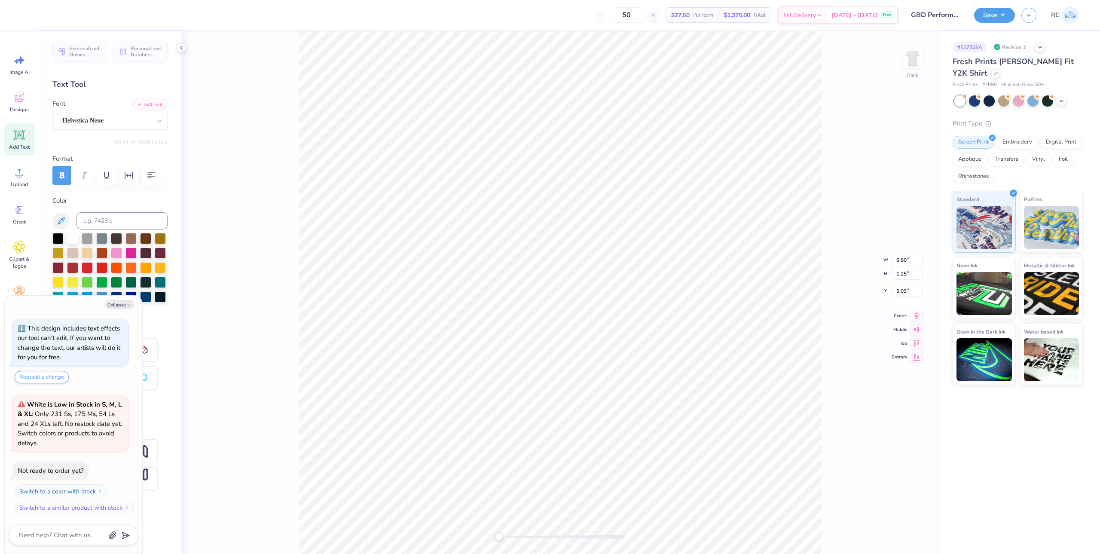
type input "6.43"
click at [22, 180] on div "Upload" at bounding box center [19, 177] width 31 height 32
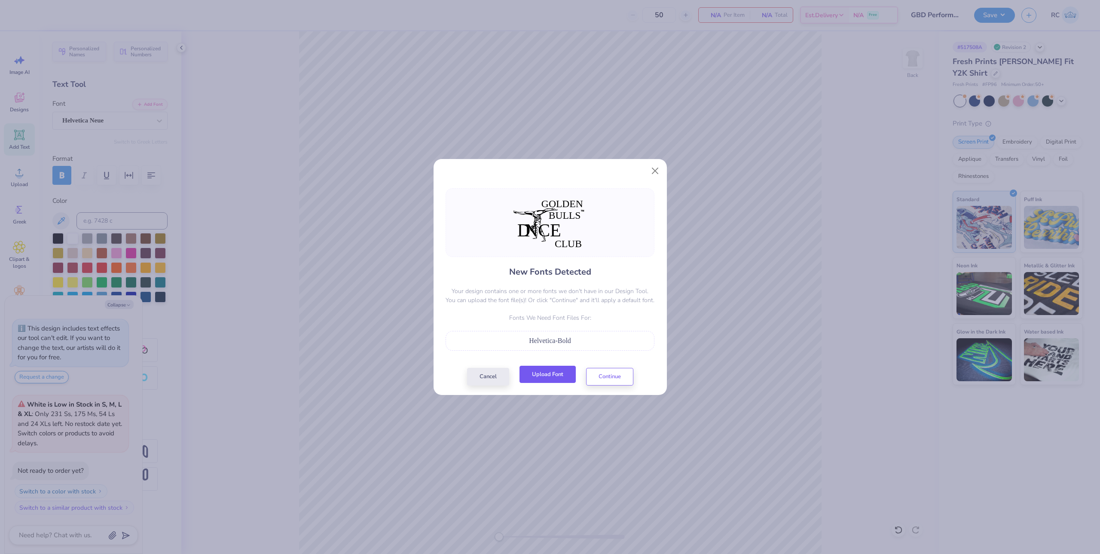
click at [559, 374] on button "Upload Font" at bounding box center [547, 375] width 56 height 18
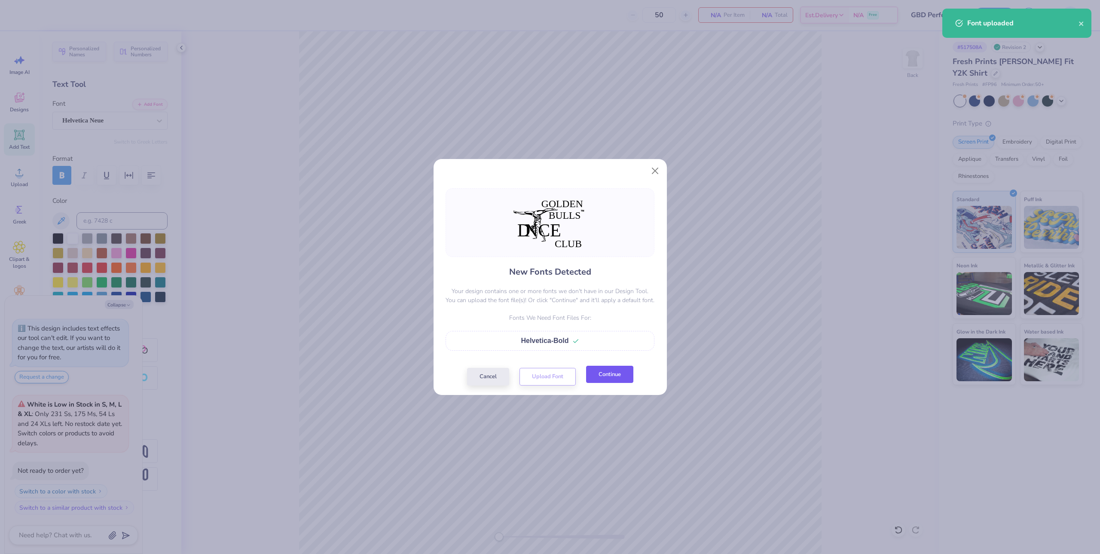
click at [614, 367] on button "Continue" at bounding box center [609, 375] width 47 height 18
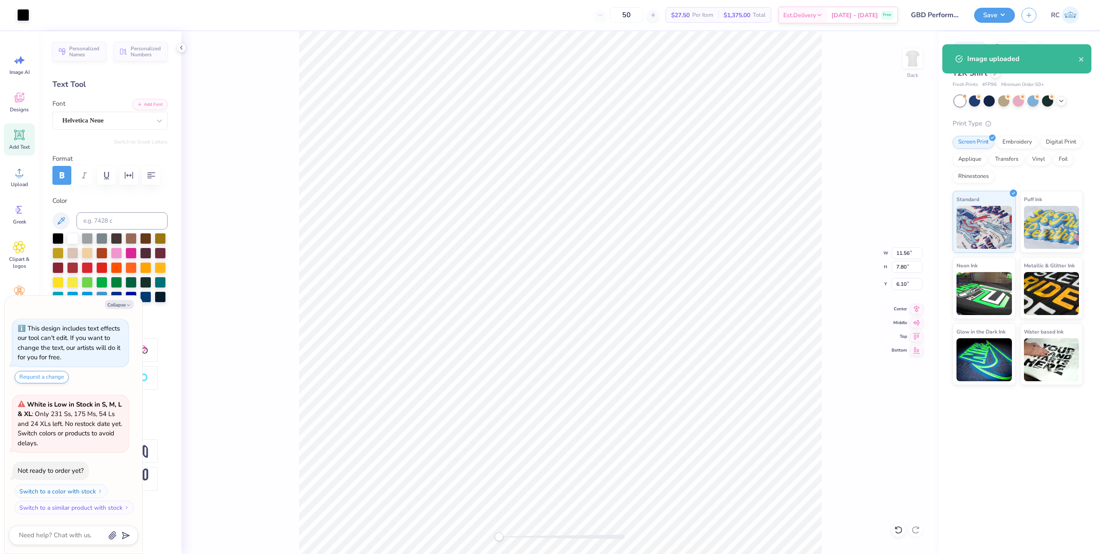
drag, startPoint x: 550, startPoint y: 351, endPoint x: 699, endPoint y: 363, distance: 149.1
click at [736, 336] on div "New Fonts Detected Your design contains one or more fonts we don't have in our …" at bounding box center [550, 277] width 1100 height 554
click at [538, 530] on div "New Fonts Detected Your design contains one or more fonts we don't have in our …" at bounding box center [550, 277] width 1100 height 554
click at [586, 381] on div "New Fonts Detected Your design contains one or more fonts we don't have in our …" at bounding box center [550, 277] width 1100 height 554
click at [825, 361] on div "New Fonts Detected Your design contains one or more fonts we don't have in our …" at bounding box center [550, 277] width 1100 height 554
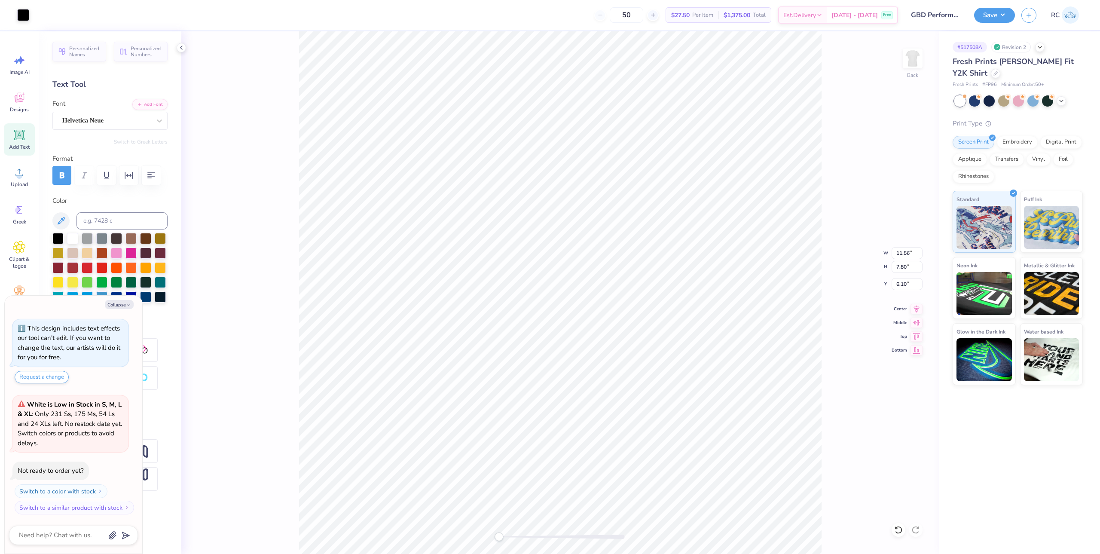
click at [604, 369] on div "New Fonts Detected Your design contains one or more fonts we don't have in our …" at bounding box center [550, 277] width 1100 height 554
click at [760, 244] on div "New Fonts Detected Your design contains one or more fonts we don't have in our …" at bounding box center [550, 277] width 1100 height 554
click at [744, 288] on div "New Fonts Detected Your design contains one or more fonts we don't have in our …" at bounding box center [550, 277] width 1100 height 554
drag, startPoint x: 703, startPoint y: 227, endPoint x: 291, endPoint y: 343, distance: 428.1
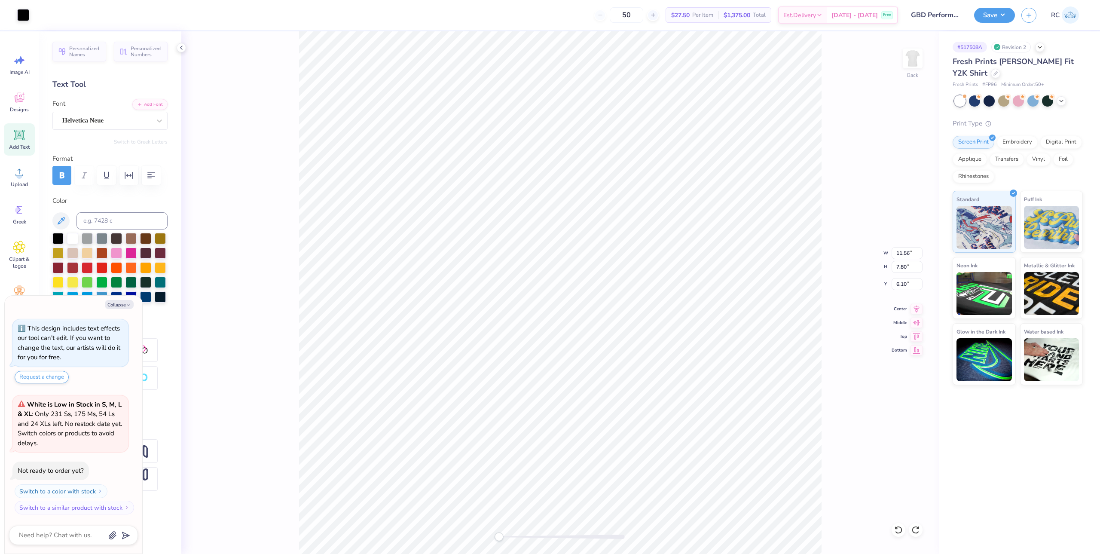
click at [322, 336] on div "New Fonts Detected Your design contains one or more fonts we don't have in our …" at bounding box center [550, 277] width 1100 height 554
type textarea "x"
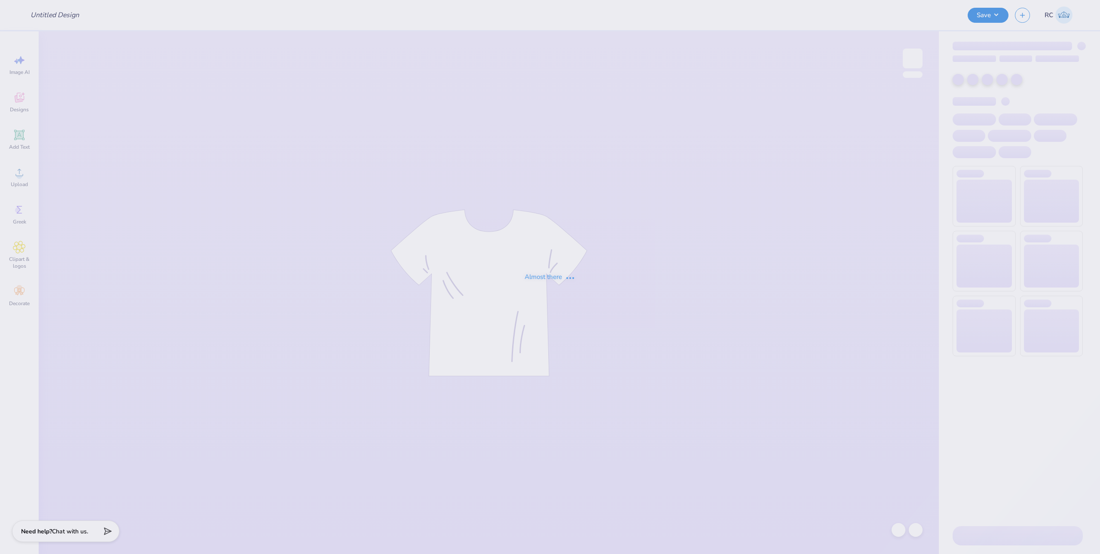
type input "GBD Performance Shirt"
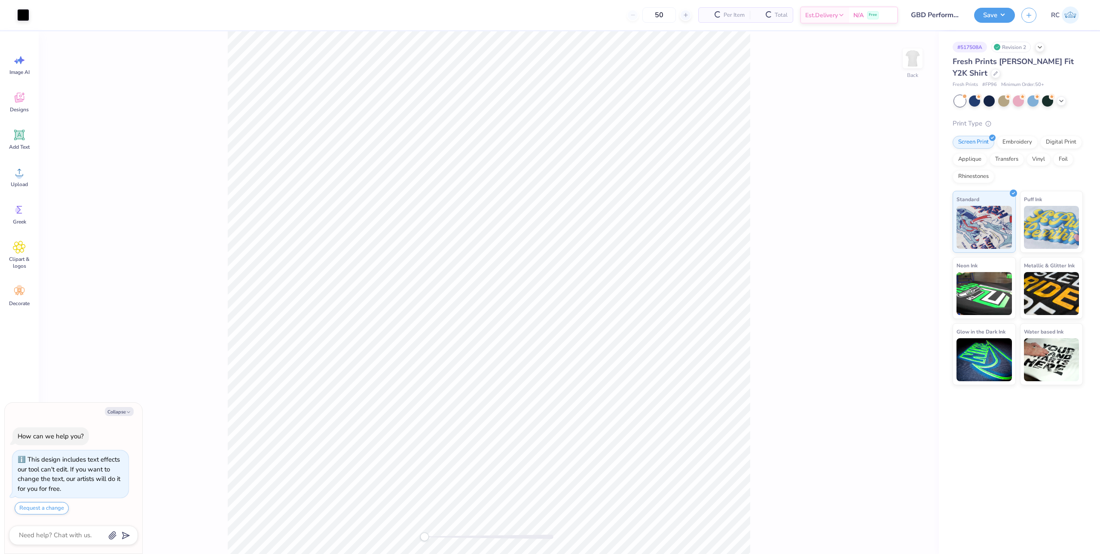
scroll to position [24, 0]
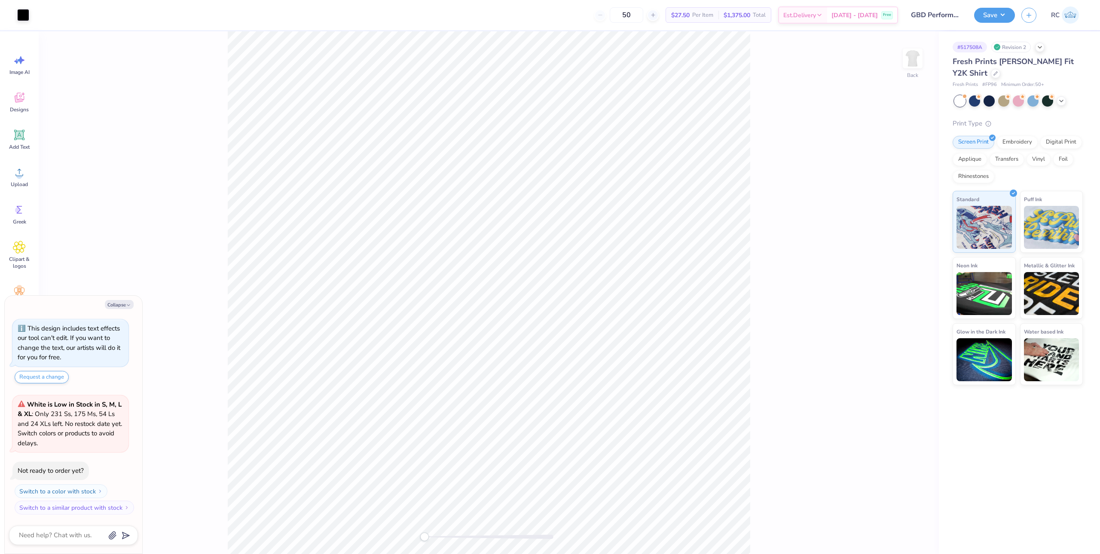
click at [752, 328] on div "Back" at bounding box center [489, 292] width 900 height 522
click at [27, 171] on div "Upload" at bounding box center [19, 177] width 31 height 32
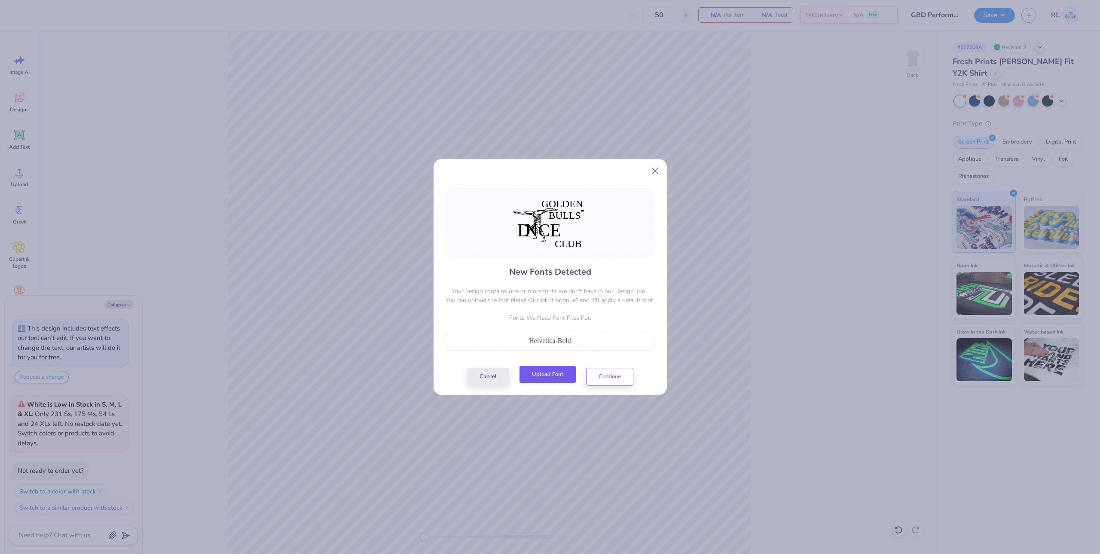
click at [552, 372] on button "Upload Font" at bounding box center [547, 375] width 56 height 18
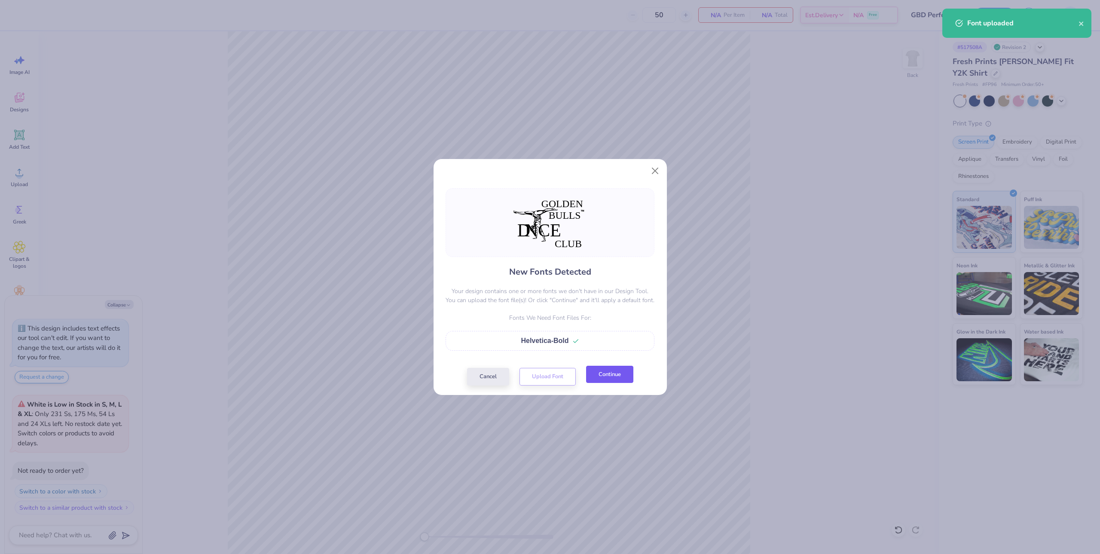
click at [620, 374] on button "Continue" at bounding box center [609, 375] width 47 height 18
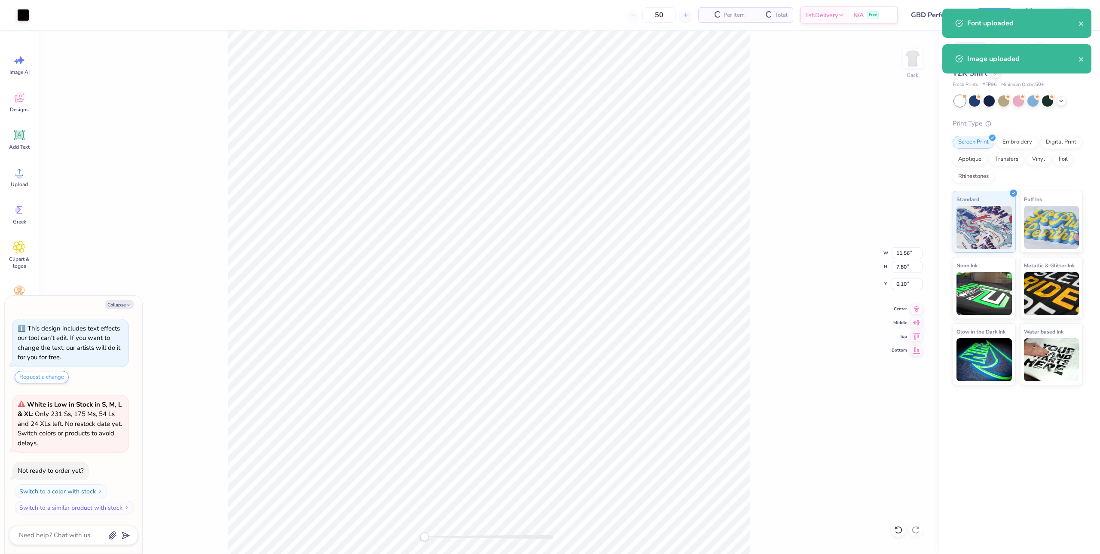
click at [737, 337] on div "New Fonts Detected Your design contains one or more fonts we don't have in our …" at bounding box center [550, 277] width 1100 height 554
click at [1082, 57] on icon "close" at bounding box center [1082, 59] width 6 height 7
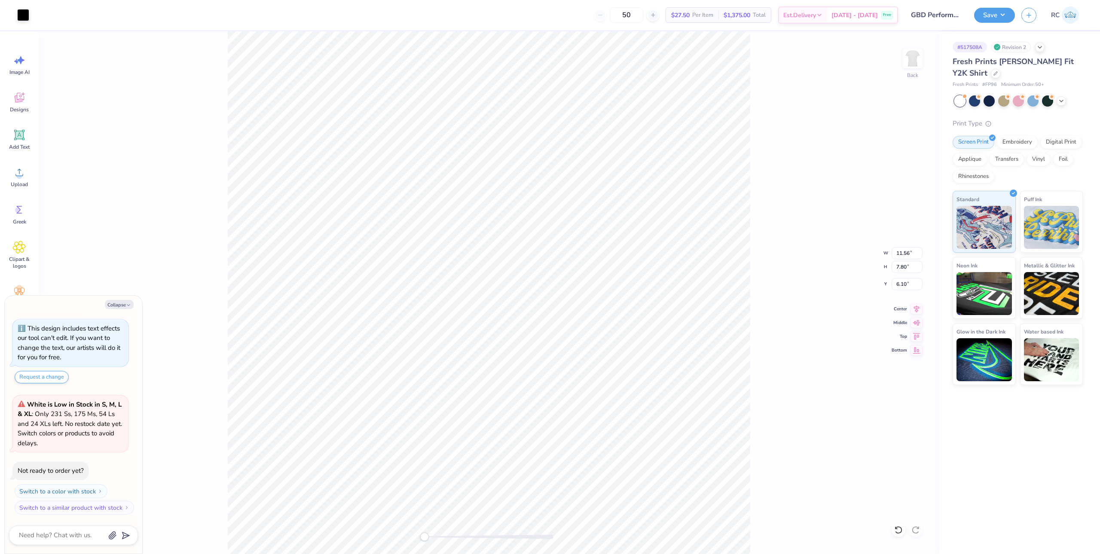
click at [685, 255] on div "New Fonts Detected Your design contains one or more fonts we don't have in our …" at bounding box center [550, 277] width 1100 height 554
click at [176, 409] on div "New Fonts Detected Your design contains one or more fonts we don't have in our …" at bounding box center [550, 277] width 1100 height 554
click at [128, 404] on div "New Fonts Detected Your design contains one or more fonts we don't have in our …" at bounding box center [550, 277] width 1100 height 554
drag, startPoint x: 470, startPoint y: 278, endPoint x: 769, endPoint y: 451, distance: 345.2
click at [769, 451] on div "New Fonts Detected Your design contains one or more fonts we don't have in our …" at bounding box center [550, 277] width 1100 height 554
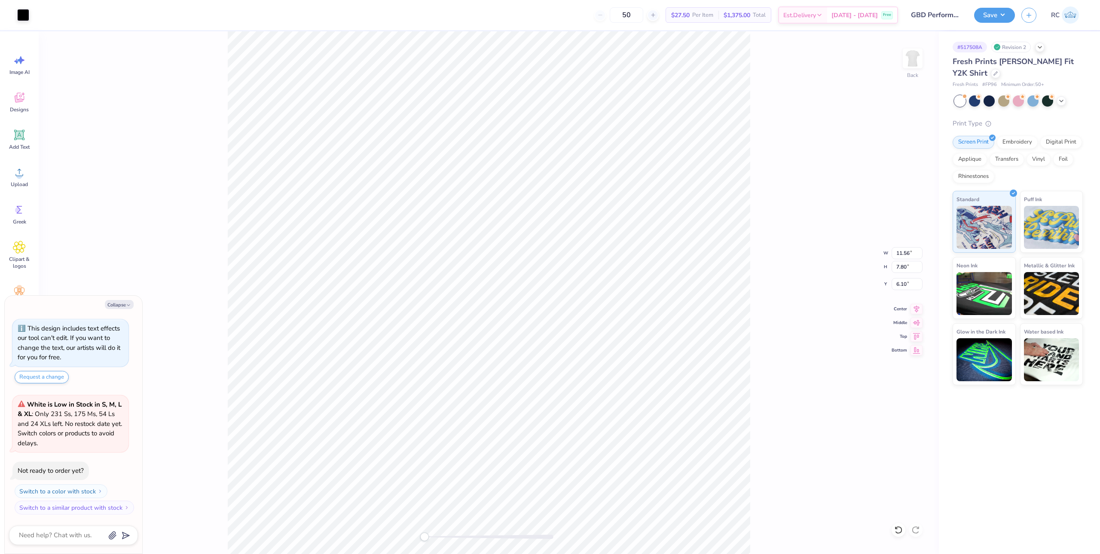
click at [542, 310] on div "New Fonts Detected Your design contains one or more fonts we don't have in our …" at bounding box center [550, 248] width 209 height 152
type textarea "x"
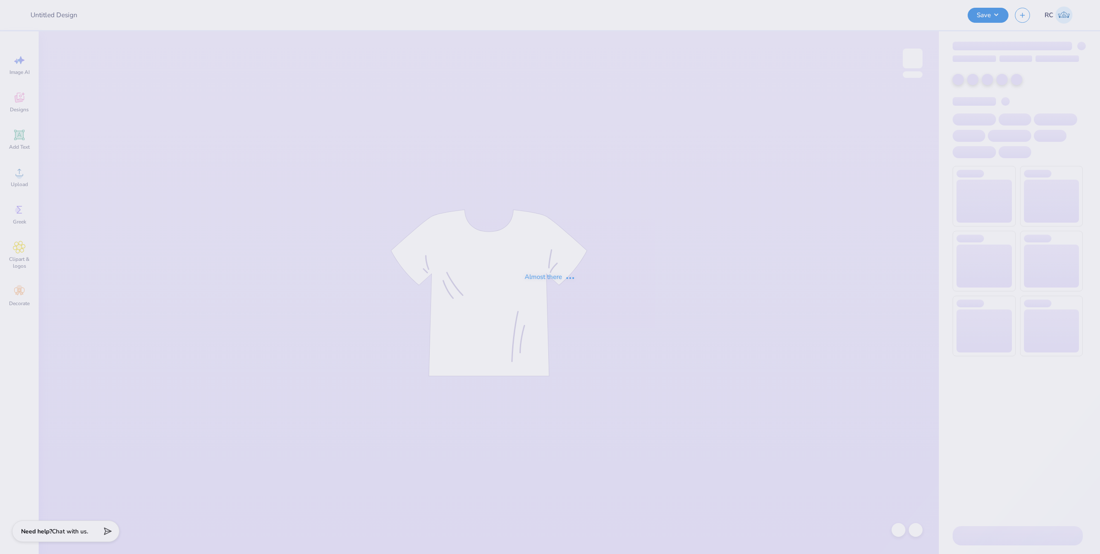
type input "GBD Performance Shirt"
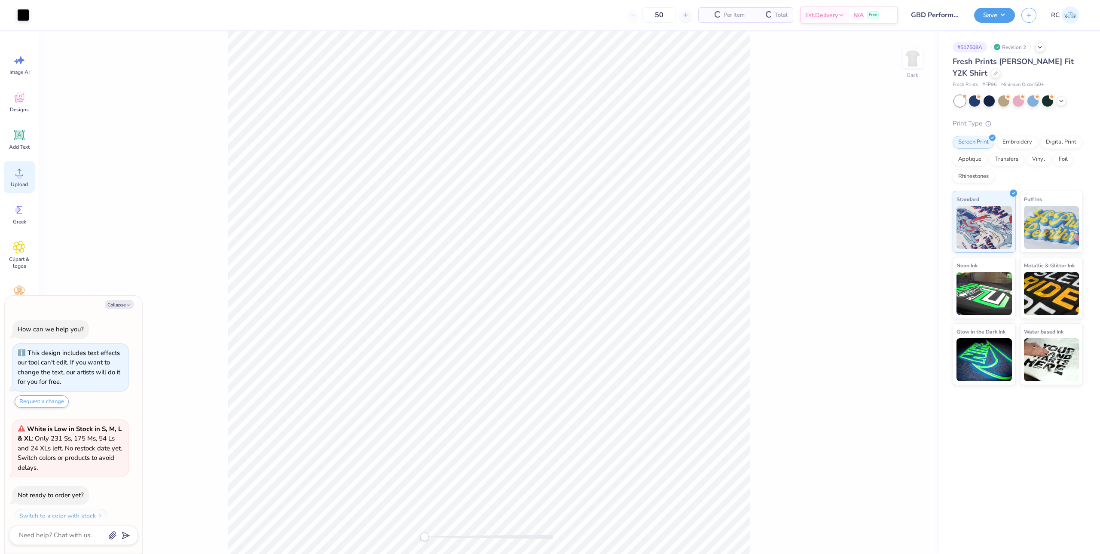
click at [24, 182] on span "Upload" at bounding box center [19, 184] width 17 height 7
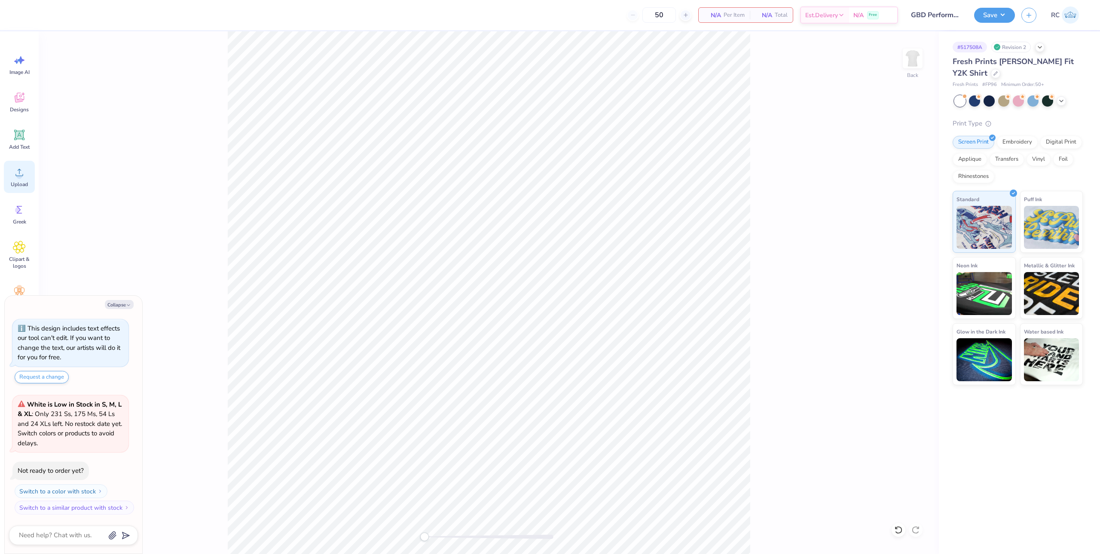
click at [20, 181] on span "Upload" at bounding box center [19, 184] width 17 height 7
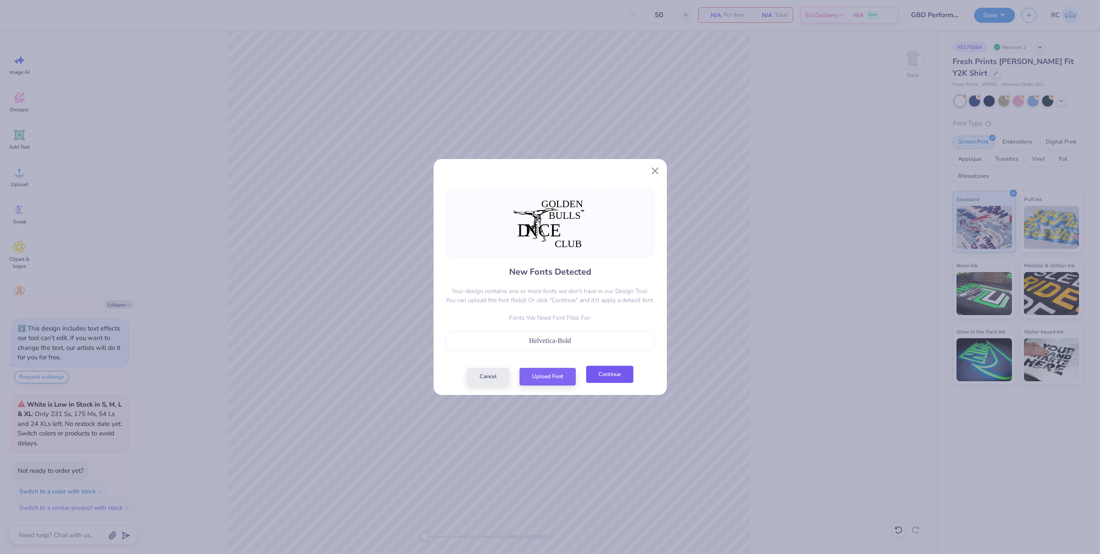
click at [623, 376] on button "Continue" at bounding box center [609, 375] width 47 height 18
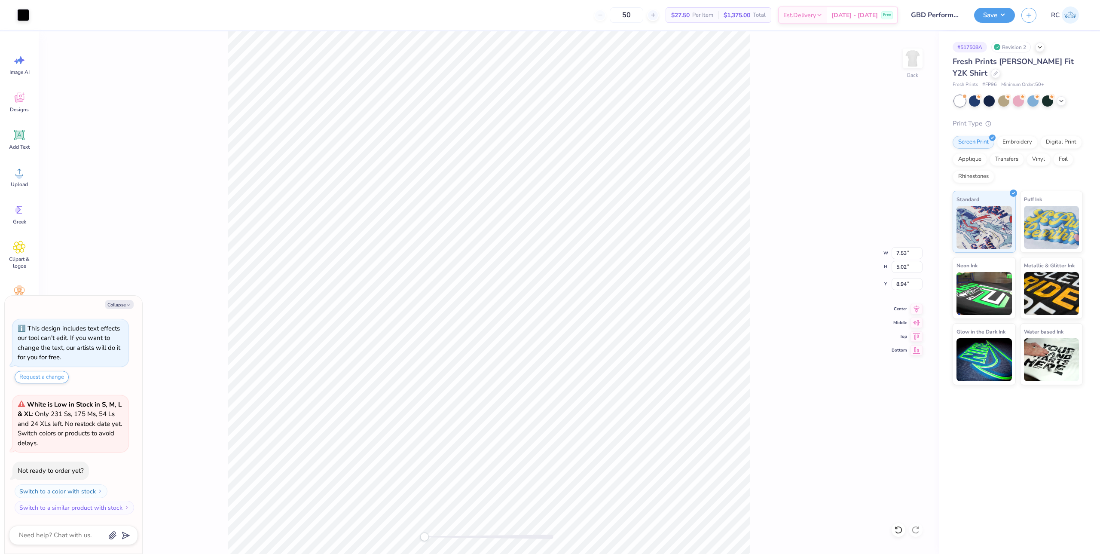
type textarea "x"
type input "7.53"
type input "5.02"
type input "8.94"
type textarea "x"
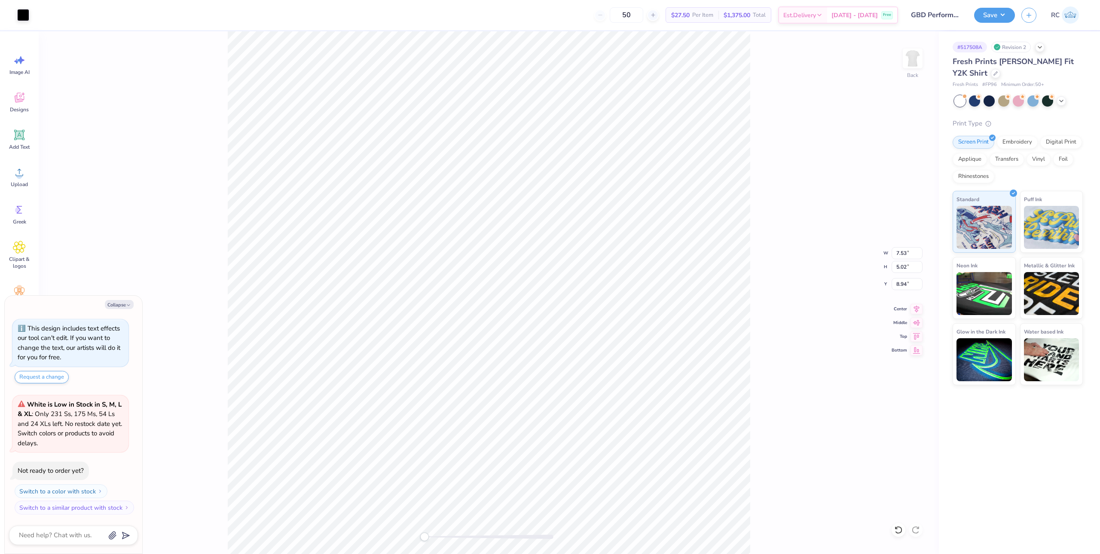
type input "3.22"
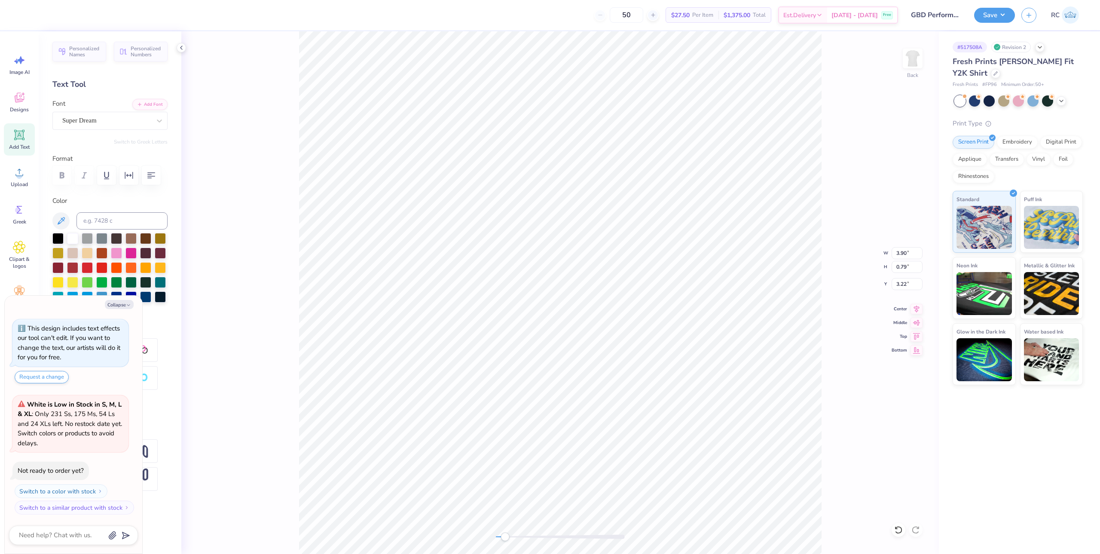
type textarea "x"
type input "7.53"
type input "4.42"
type textarea "x"
type input "3.90"
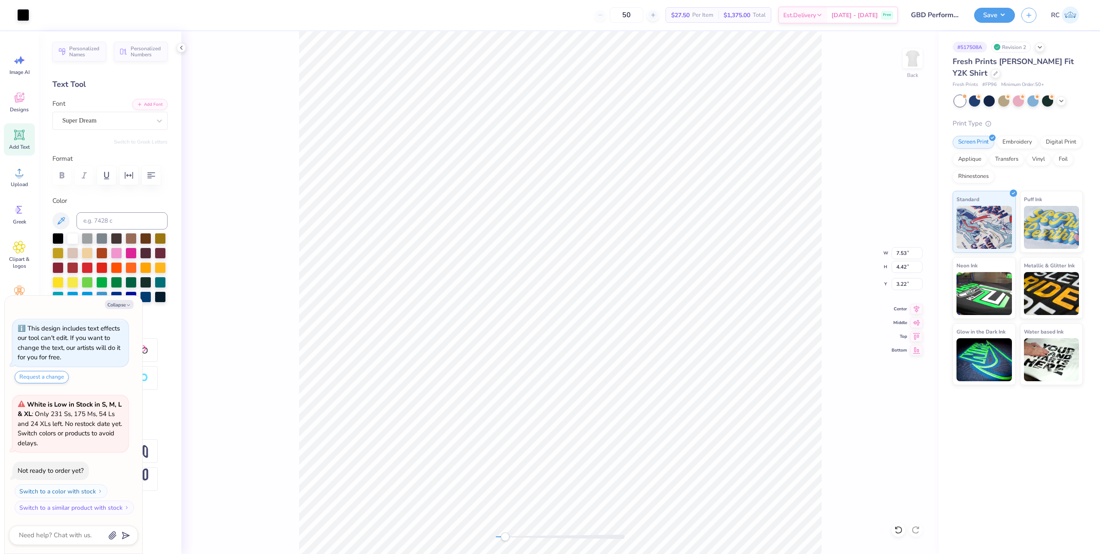
type input "0.79"
click at [104, 120] on div "Super Dream" at bounding box center [106, 120] width 90 height 13
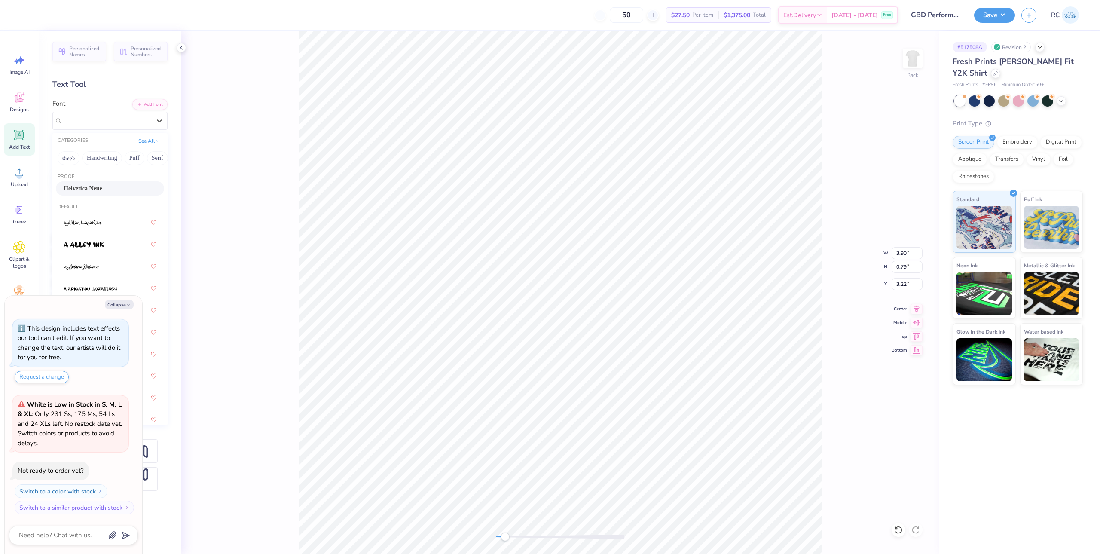
click at [102, 187] on span "Helvetica Neue" at bounding box center [83, 188] width 39 height 9
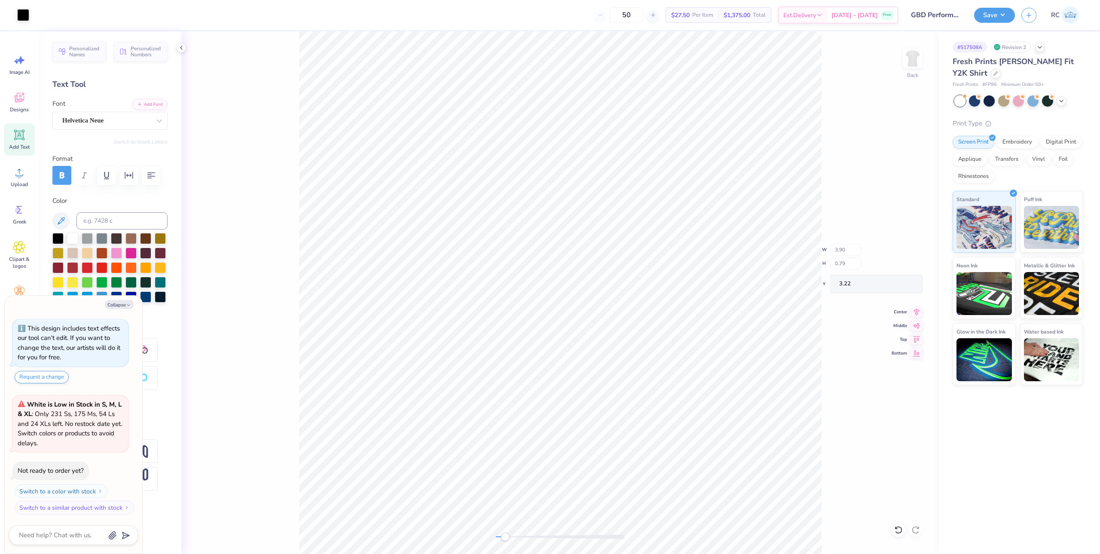
type textarea "x"
type input "1.18"
type input "1.38"
type input "5.73"
click at [84, 118] on div "Super Dream" at bounding box center [106, 120] width 90 height 13
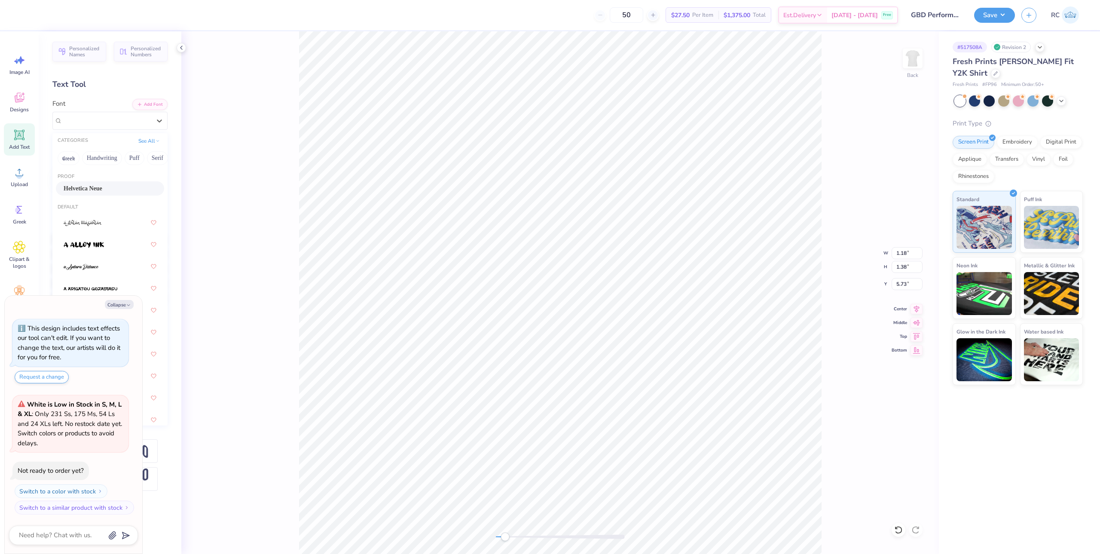
click at [98, 186] on span "Helvetica Neue" at bounding box center [83, 188] width 39 height 9
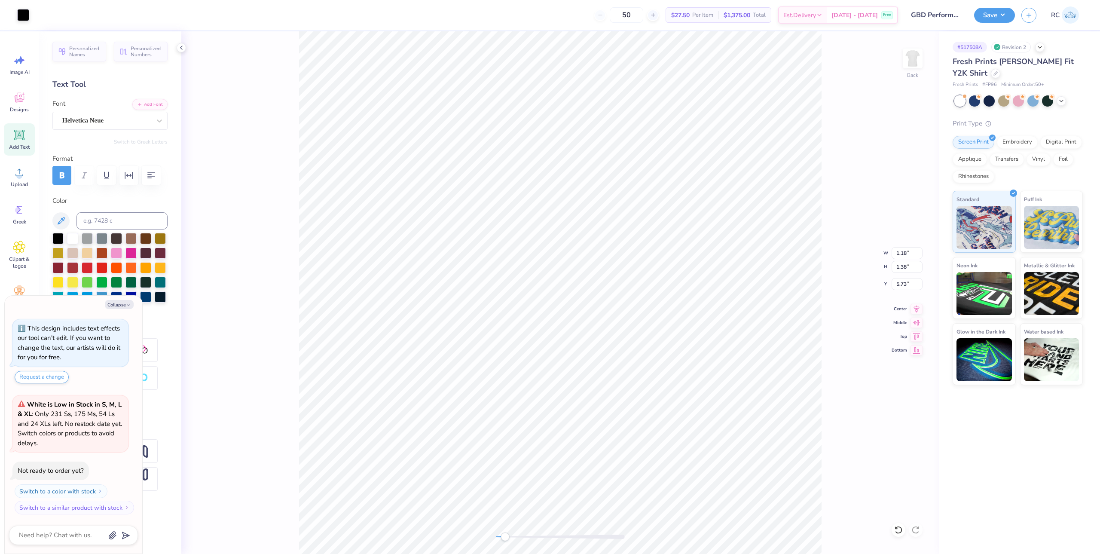
type textarea "x"
type input "7.53"
type input "3.61"
type input "4.03"
click at [115, 122] on div "Helvetica Neue" at bounding box center [106, 120] width 90 height 13
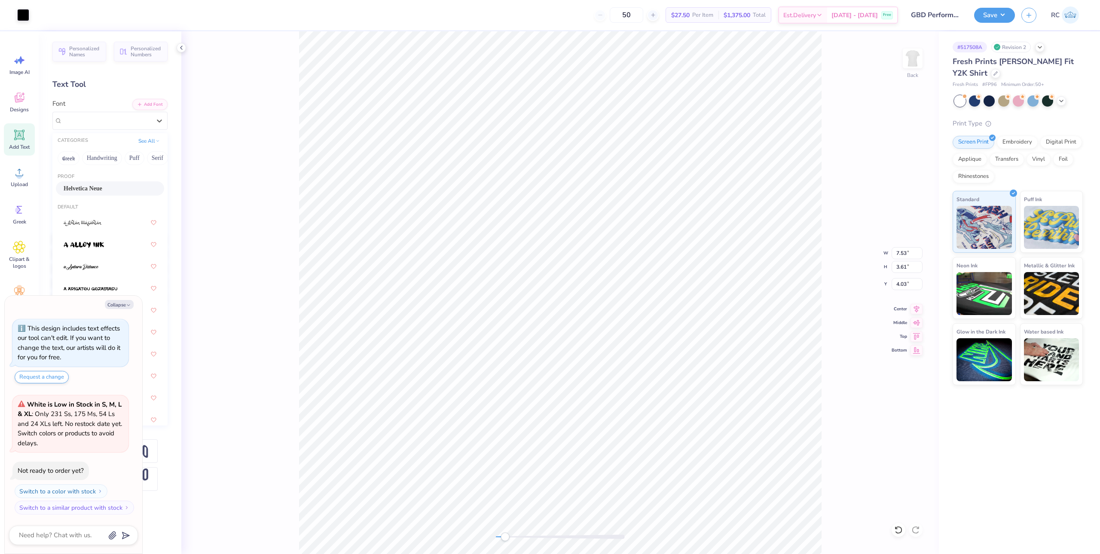
click at [114, 187] on div "Helvetica Neue" at bounding box center [110, 188] width 93 height 9
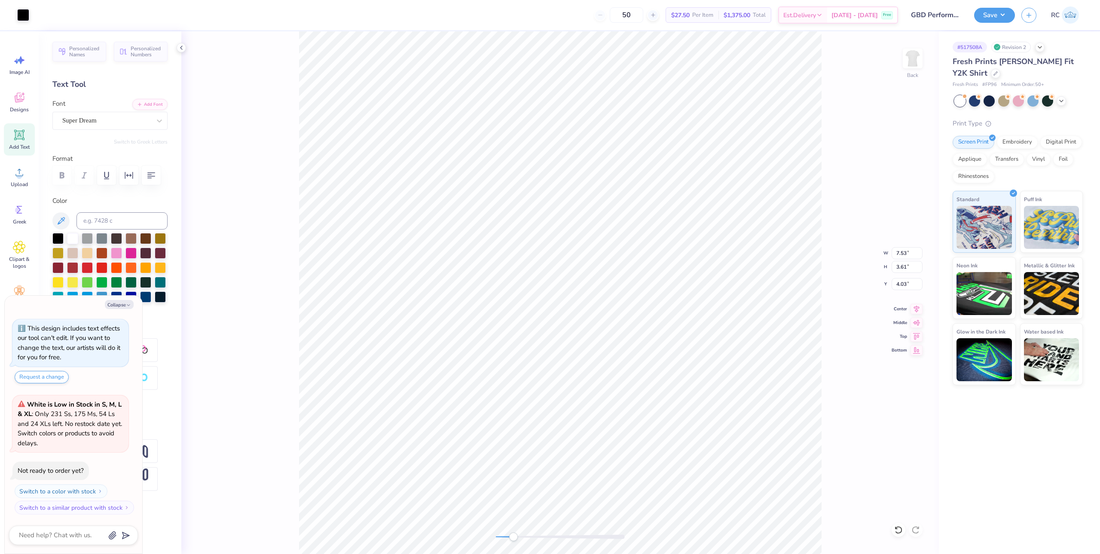
type textarea "x"
type input "2.64"
type input "0.79"
type input "7.45"
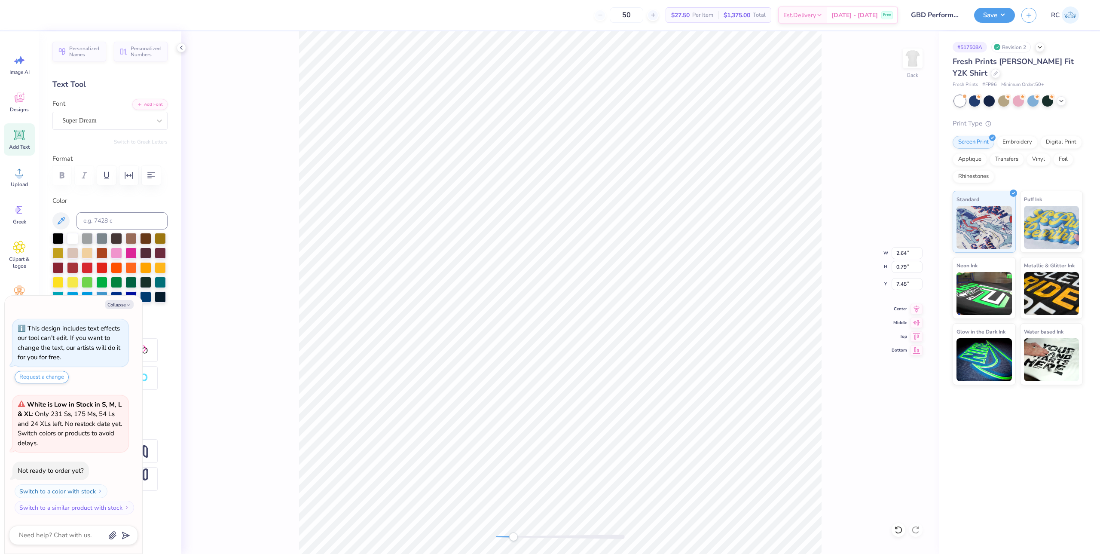
click at [86, 121] on div "Super Dream" at bounding box center [106, 120] width 90 height 13
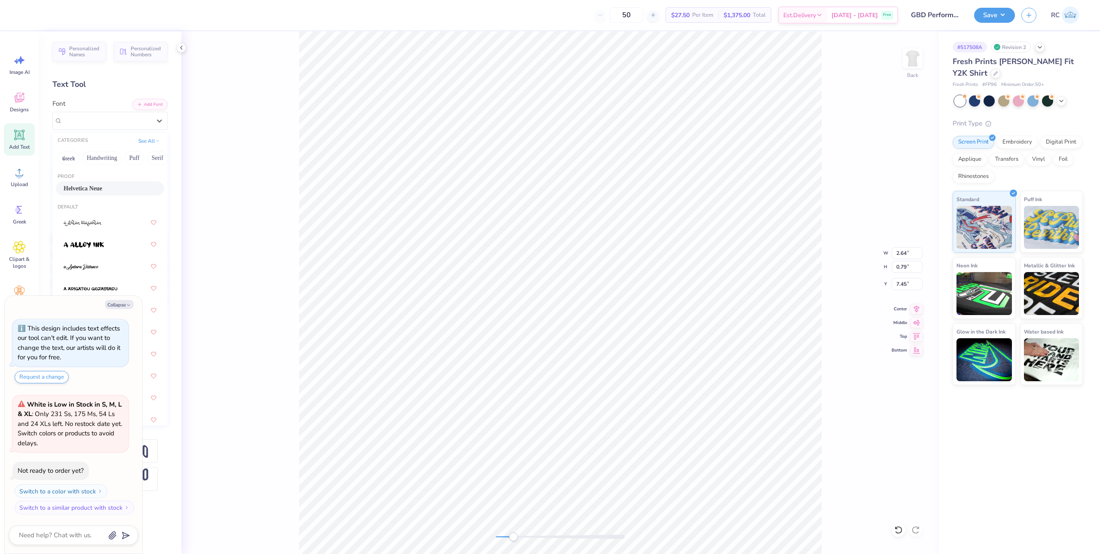
click at [92, 189] on span "Helvetica Neue" at bounding box center [83, 188] width 39 height 9
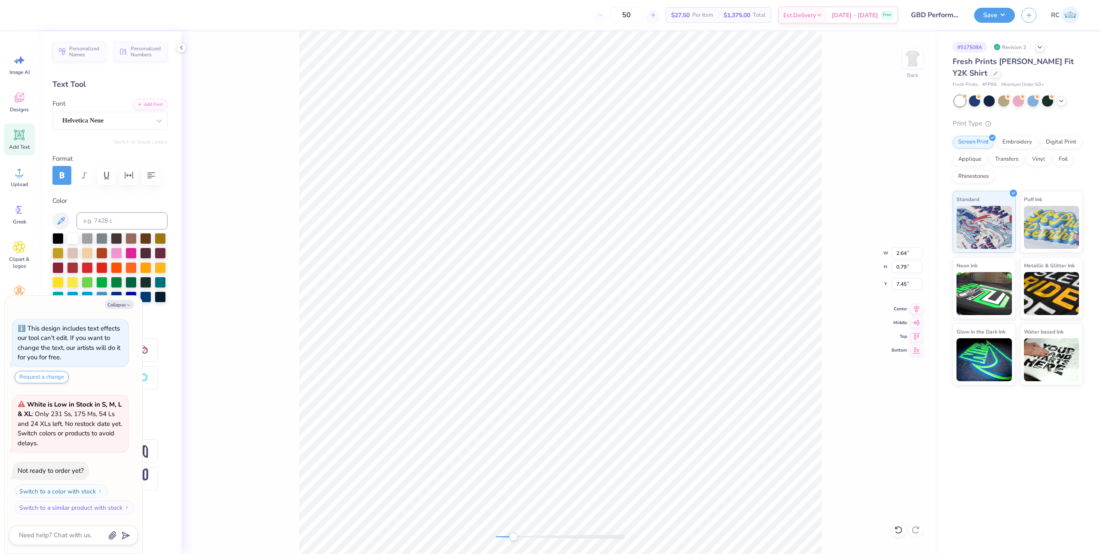
type textarea "x"
type input "7.53"
type input "3.61"
type input "4.03"
click at [573, 407] on li "Send Backward" at bounding box center [562, 405] width 67 height 17
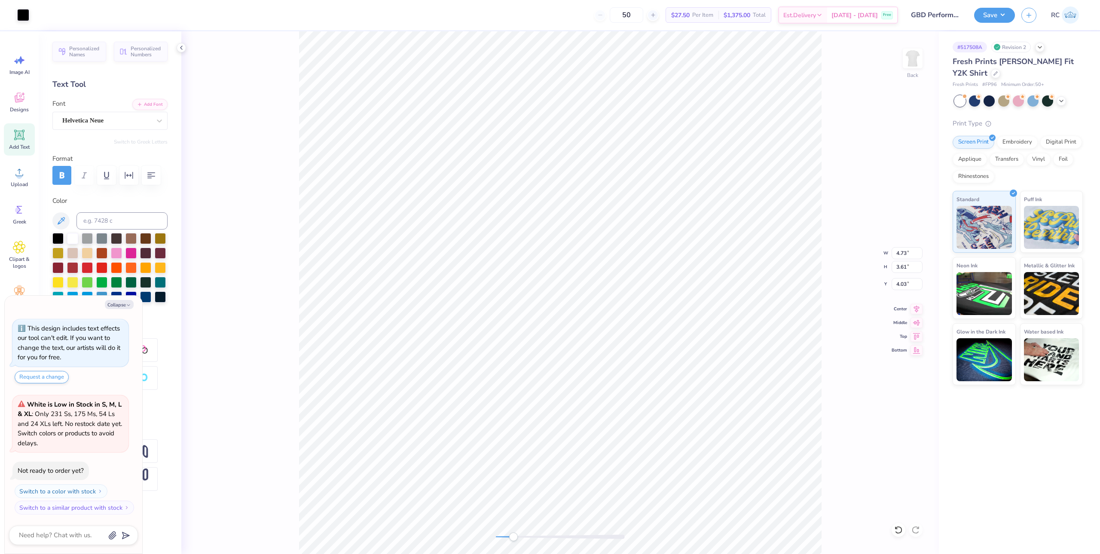
type textarea "x"
type input "3.54"
type input "1.38"
type input "5.73"
click at [95, 122] on div "Super Dream" at bounding box center [106, 120] width 90 height 13
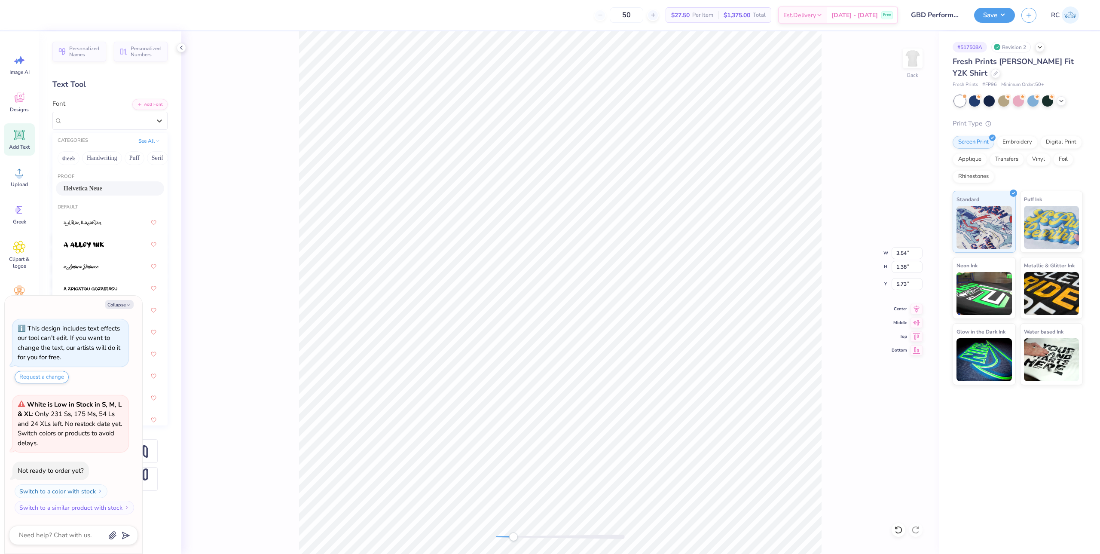
click at [112, 192] on div "Helvetica Neue" at bounding box center [110, 188] width 93 height 9
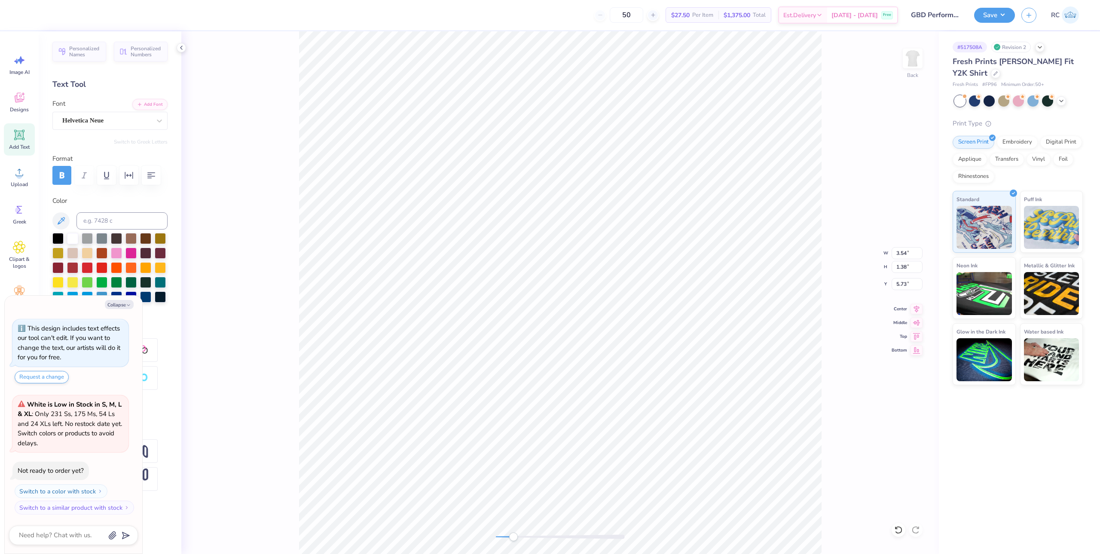
type textarea "x"
type input "3.22"
type input "0.80"
type input "4.42"
click at [95, 125] on div "Super Dream" at bounding box center [106, 120] width 90 height 13
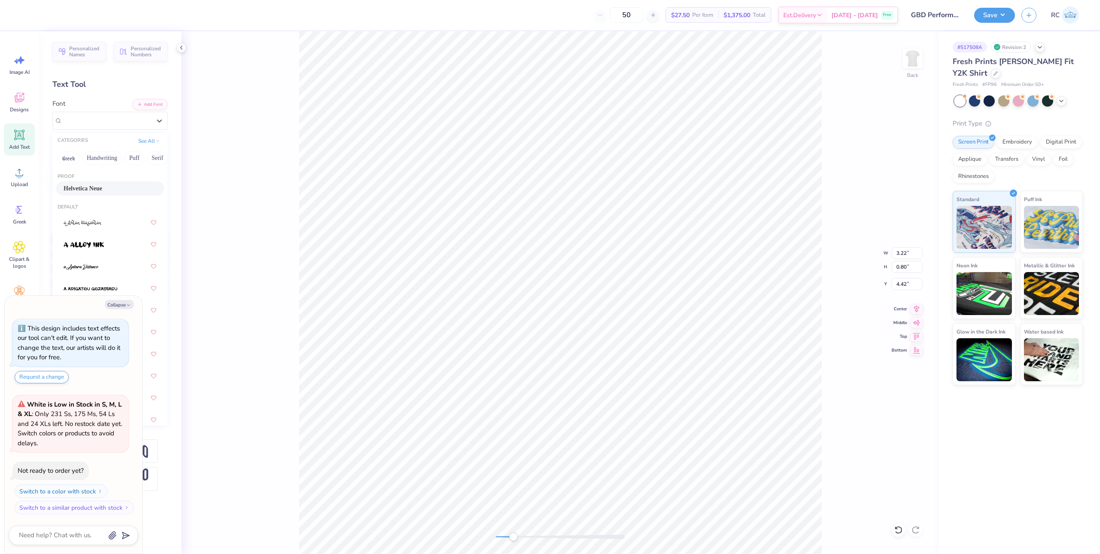
click at [99, 188] on span "Helvetica Neue" at bounding box center [83, 188] width 39 height 9
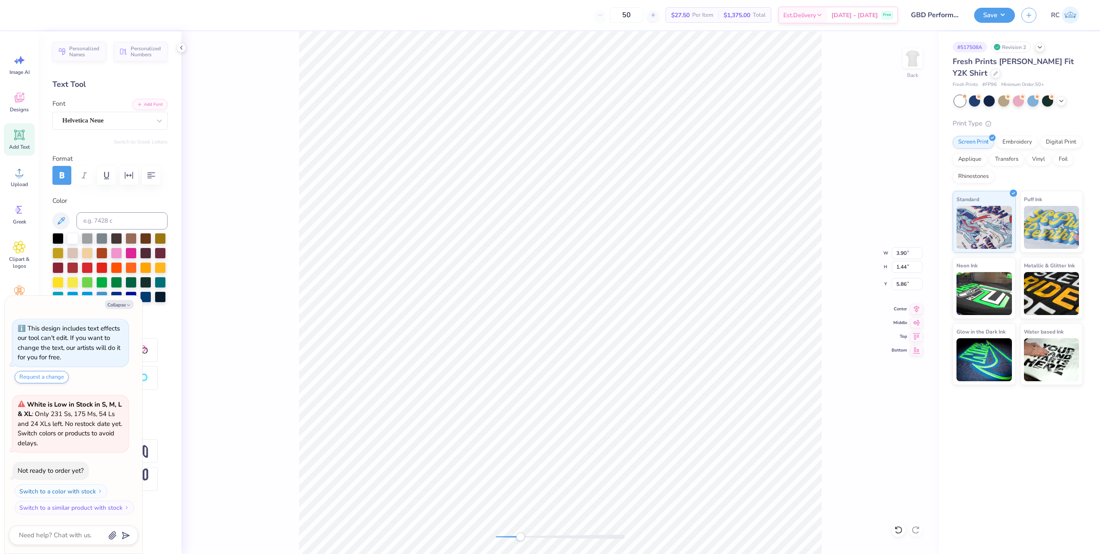
type textarea "x"
type input "6.90"
type input "1.51"
click at [916, 351] on icon at bounding box center [917, 349] width 12 height 10
type textarea "x"
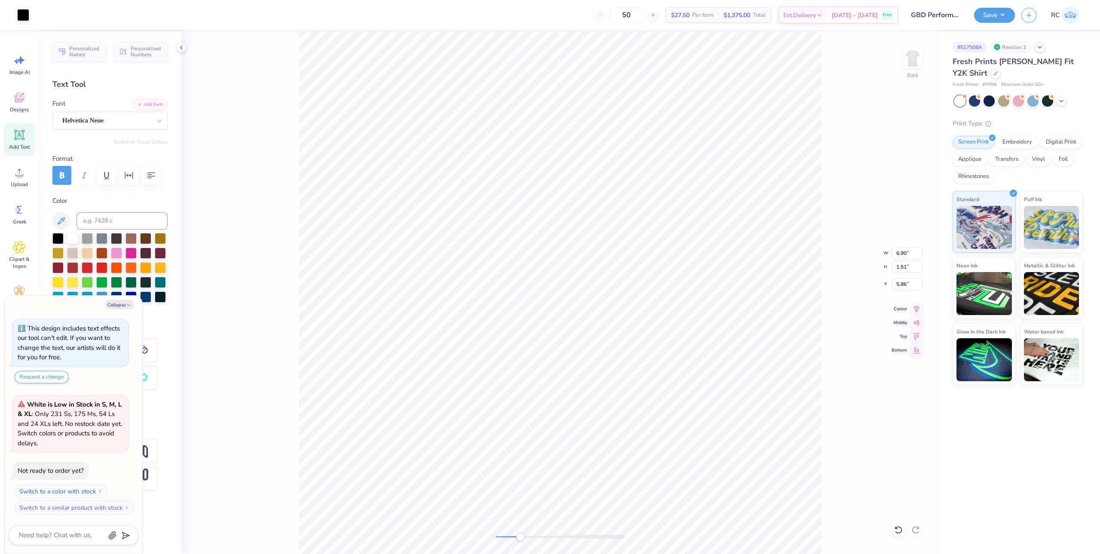
type input "17.99"
type textarea "x"
type input "5.86"
click at [917, 319] on icon at bounding box center [916, 321] width 7 height 6
type textarea "x"
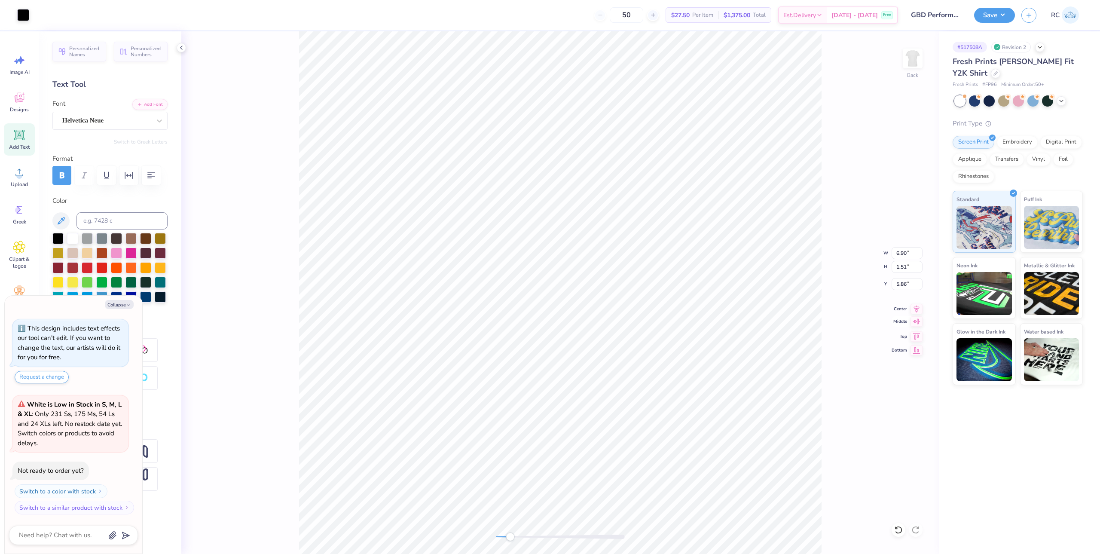
type input "9.25"
type textarea "x"
type input "5.86"
type textarea "x"
type input "4.49"
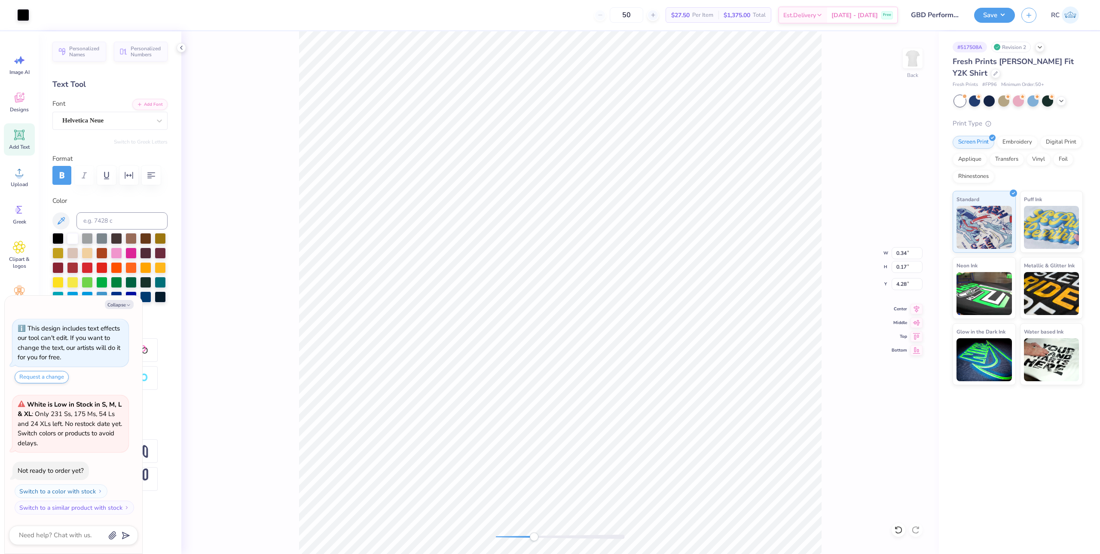
type input "0.81"
type input "3.28"
type textarea "x"
type input "0.34"
type input "0.17"
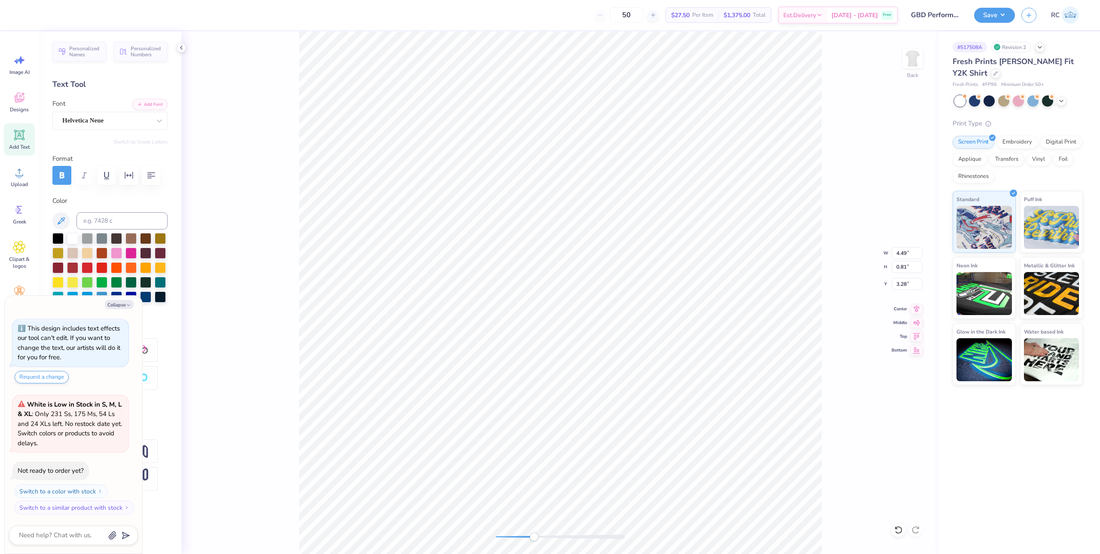
type input "4.41"
type textarea "x"
type input "4.49"
type input "0.81"
type input "3.22"
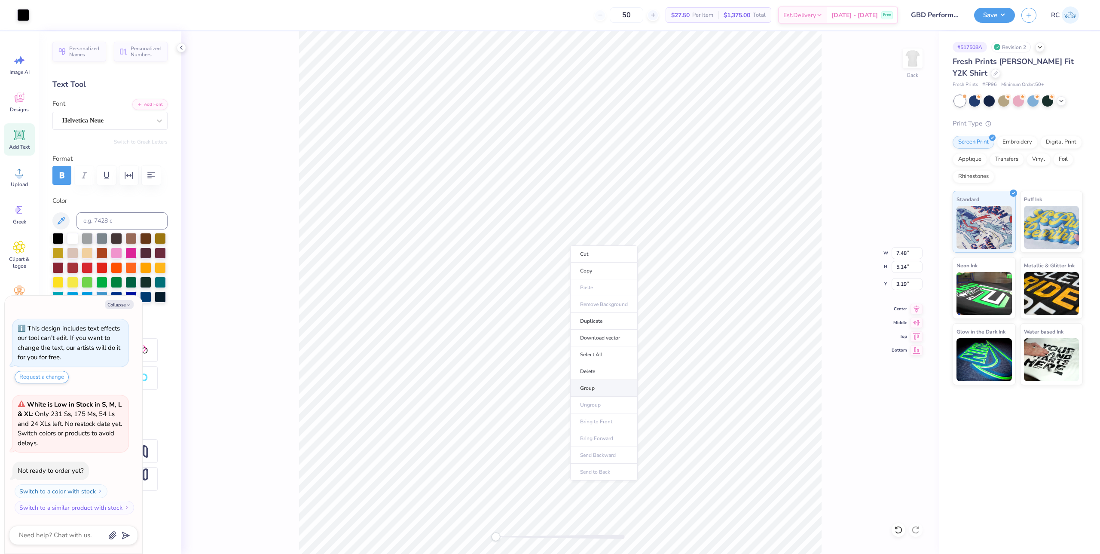
click at [604, 388] on li "Group" at bounding box center [603, 388] width 67 height 17
type textarea "x"
click at [898, 253] on input "7.48" at bounding box center [907, 253] width 31 height 12
type input "6.5"
type textarea "x"
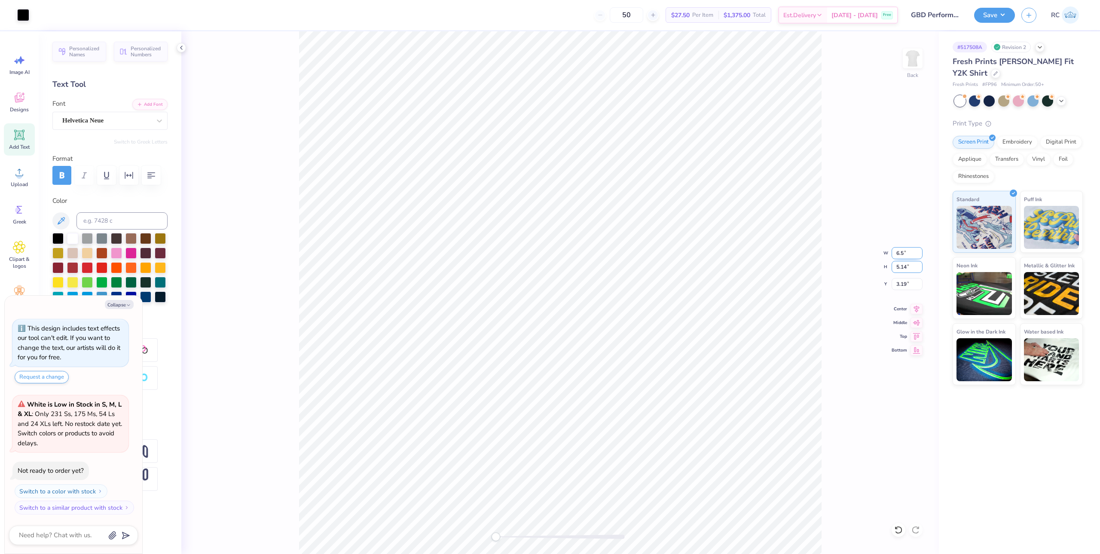
type input "6.50"
type input "4.47"
type input "3"
click at [916, 309] on icon at bounding box center [917, 307] width 12 height 10
click at [1005, 22] on div "Save" at bounding box center [994, 15] width 41 height 15
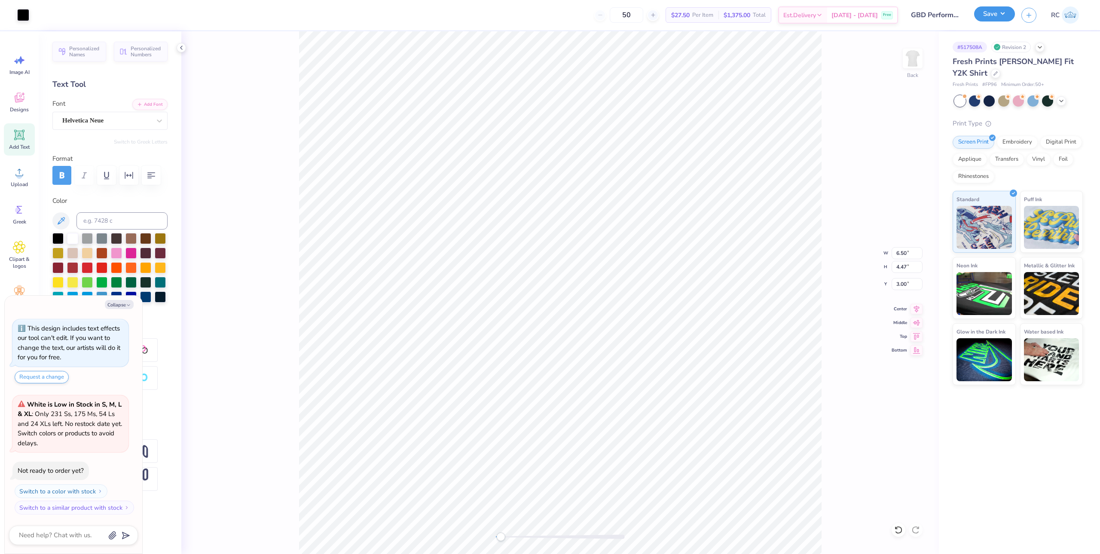
click at [996, 19] on button "Save" at bounding box center [994, 13] width 41 height 15
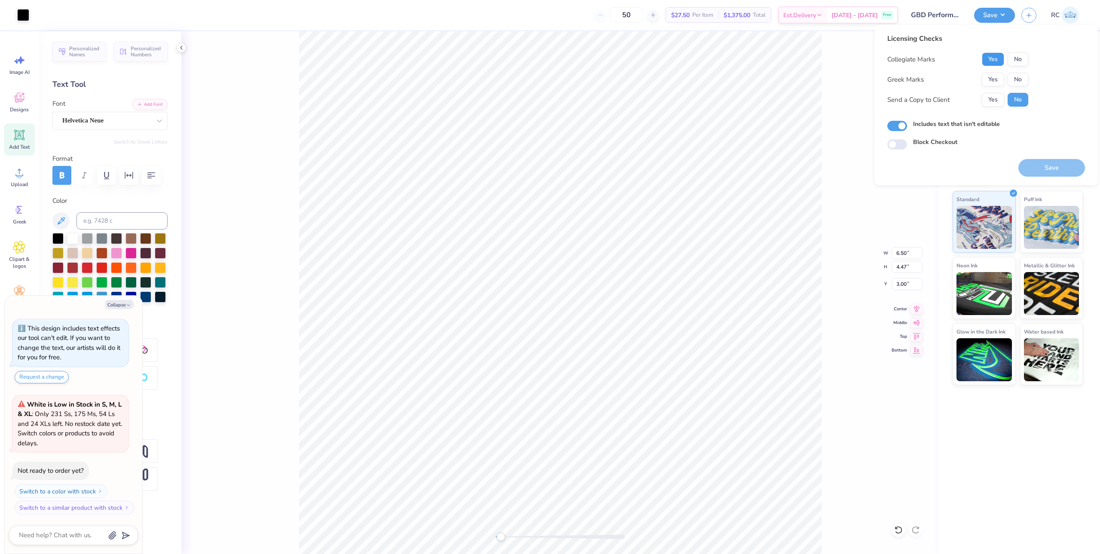
click at [992, 56] on button "Yes" at bounding box center [993, 59] width 22 height 14
click at [1021, 76] on button "No" at bounding box center [1018, 80] width 21 height 14
click at [996, 100] on button "Yes" at bounding box center [993, 100] width 22 height 14
click at [1047, 166] on button "Save" at bounding box center [1051, 168] width 67 height 18
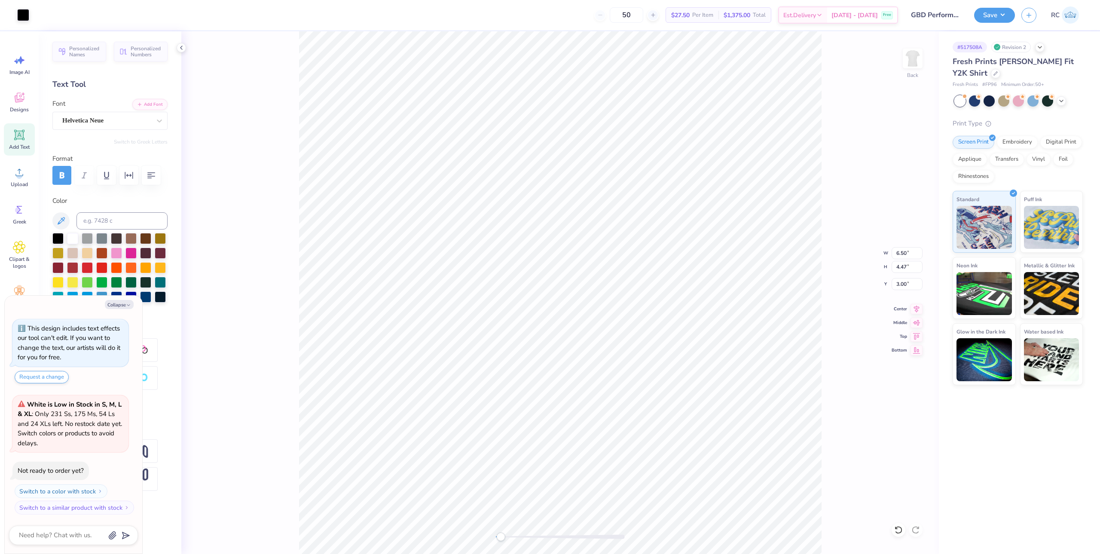
type textarea "x"
